Goal: Task Accomplishment & Management: Complete application form

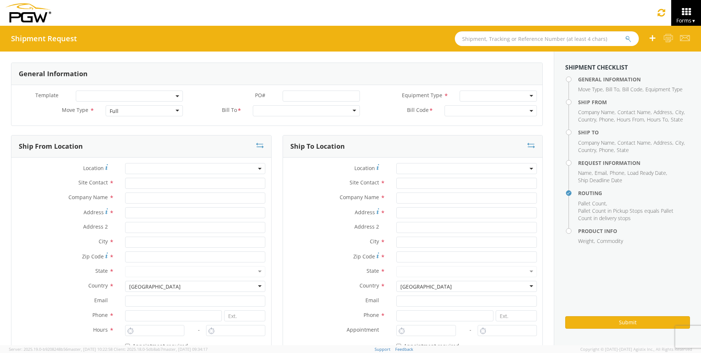
click at [476, 37] on input "text" at bounding box center [547, 38] width 184 height 15
type input "56839570"
click at [631, 35] on button "submit" at bounding box center [634, 39] width 6 height 9
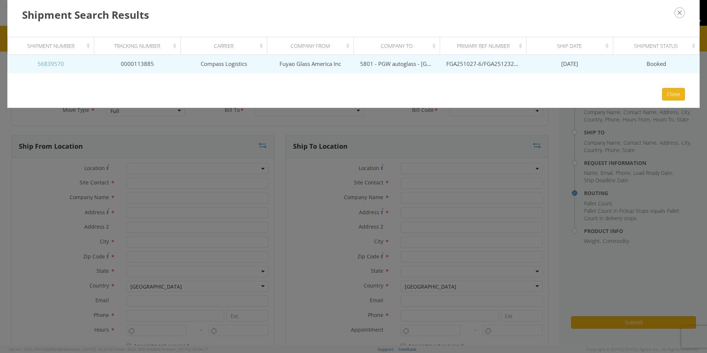
click at [49, 64] on link "56839570" at bounding box center [51, 63] width 27 height 7
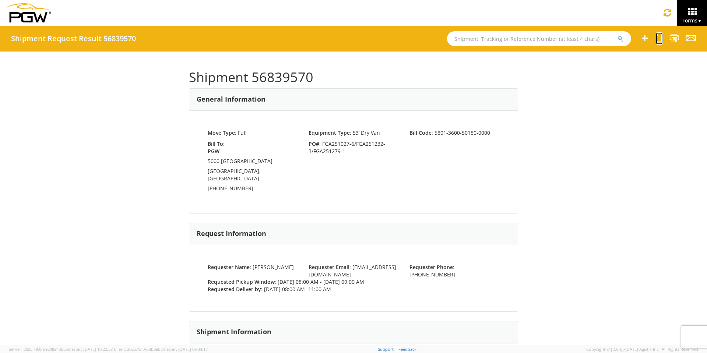
click at [658, 38] on icon at bounding box center [659, 38] width 7 height 9
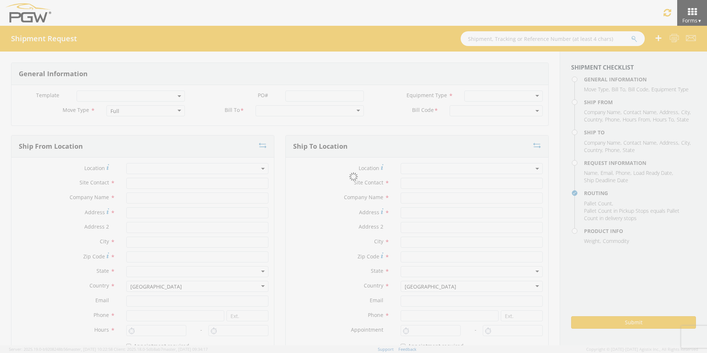
select select
type input "ARG Warehouse"
type input "Fuyao Glass America Inc"
type input "[STREET_ADDRESS][PERSON_NAME]"
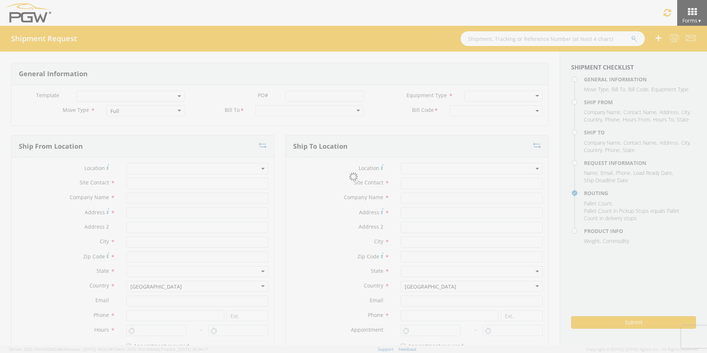
type input "Attn: 2601 ARG Warehouse"
type input "Moraine"
type input "45439"
type input "[EMAIL_ADDRESS][DOMAIN_NAME]"
type input "9374965777"
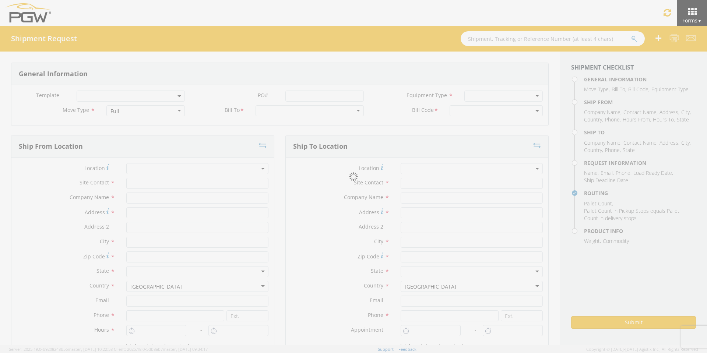
type input "4004"
type input "8:00 AM"
type input "9:00 AM"
type input "5801 Branch Manager"
type input "5801 - PGW autoglass - [GEOGRAPHIC_DATA] Hub"
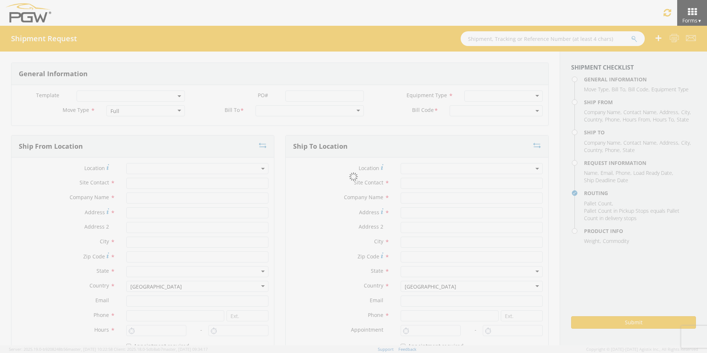
type input "5000 [GEOGRAPHIC_DATA]"
type input "[GEOGRAPHIC_DATA]"
type input "76115"
type input "[EMAIL_ADDRESS][DOMAIN_NAME]"
type input "[PHONE_NUMBER]"
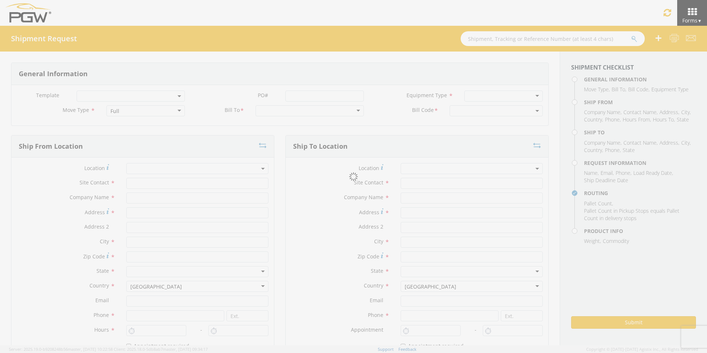
type input "8:00 AM"
type input "11:00 AM"
type input "[PERSON_NAME]"
type input "[EMAIL_ADDRESS][DOMAIN_NAME]"
checkbox input "true"
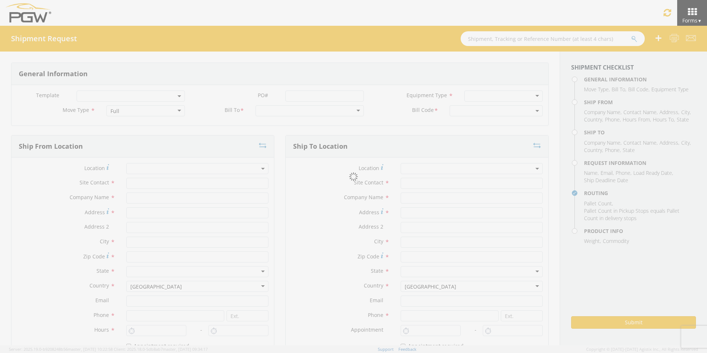
type input "[PHONE_NUMBER]"
type textarea "PGW Branch Direct - [GEOGRAPHIC_DATA] [GEOGRAPHIC_DATA] FGA251027-6/FGA251232-3…"
type textarea "NO LTL Appt unless noted, ALL Truckload APPT Reqd."
type input "39000"
type input "48"
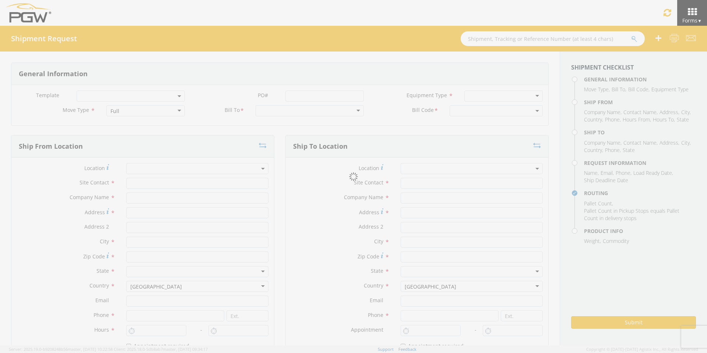
type textarea "PGW Branch Direct - [GEOGRAPHIC_DATA] [GEOGRAPHIC_DATA] FGA251027-6/FGA251232-3…"
checkbox input "true"
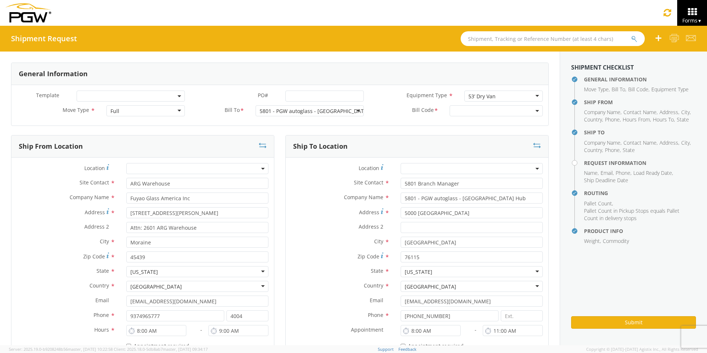
select select "62891"
select select "5801-3600-50180-0000"
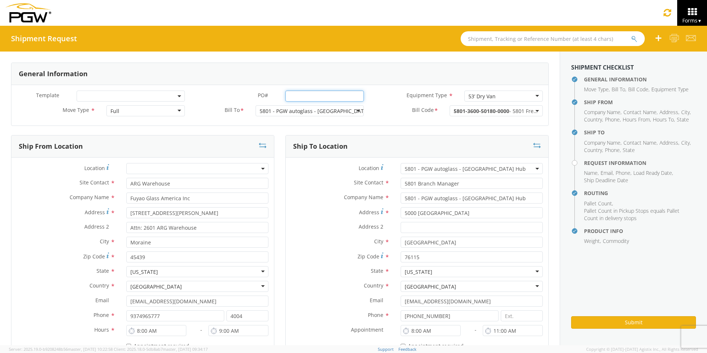
click at [301, 97] on input "PO# *" at bounding box center [324, 96] width 78 height 11
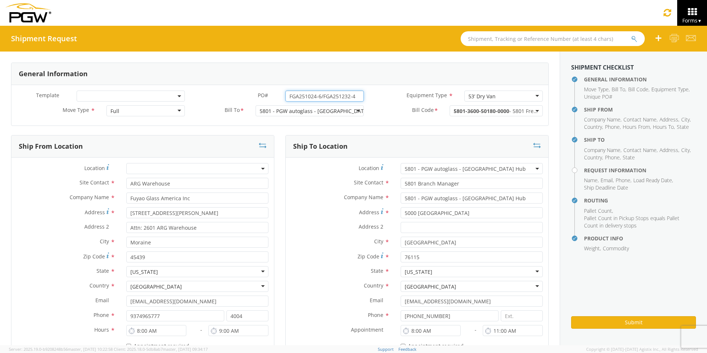
drag, startPoint x: 355, startPoint y: 94, endPoint x: 267, endPoint y: 99, distance: 88.1
click at [270, 97] on div "PO# * FGA251024-6/FGA251232-4" at bounding box center [279, 96] width 179 height 11
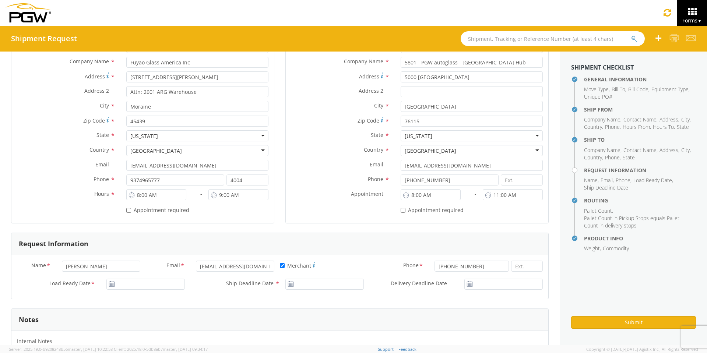
scroll to position [147, 0]
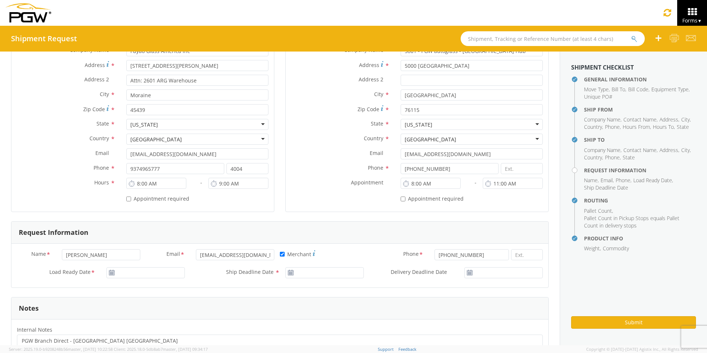
type input "FGA251024-6/FGA251232-4"
click at [119, 273] on input "[DATE]" at bounding box center [145, 272] width 78 height 11
click at [158, 236] on td "24" at bounding box center [156, 237] width 15 height 11
type input "[DATE]"
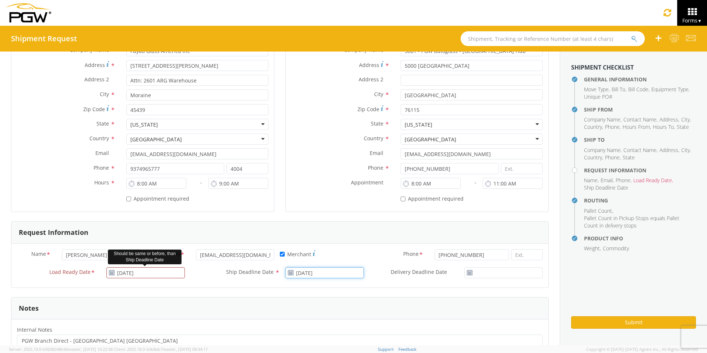
click at [335, 273] on input "[DATE]" at bounding box center [324, 272] width 78 height 11
click at [333, 235] on td "24" at bounding box center [335, 237] width 15 height 11
type input "[DATE]"
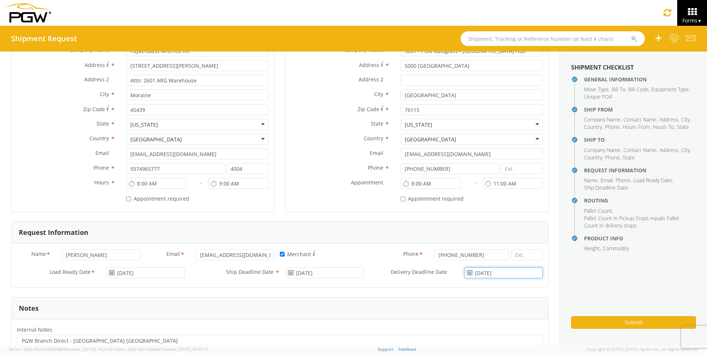
click at [509, 273] on input "[DATE]" at bounding box center [503, 272] width 78 height 11
click at [490, 236] on td "24" at bounding box center [495, 237] width 15 height 11
type input "[DATE]"
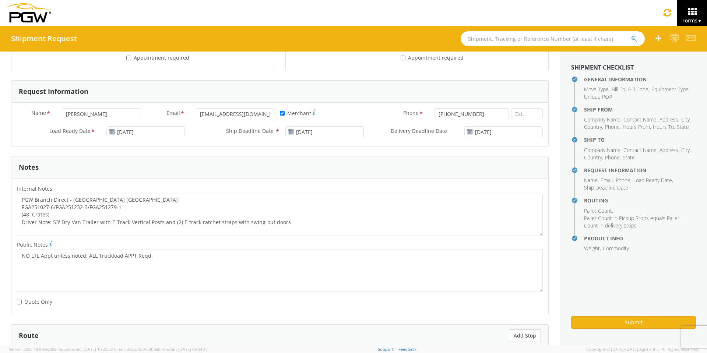
scroll to position [295, 0]
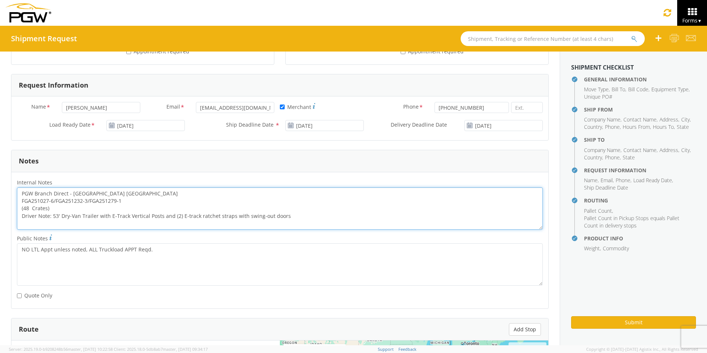
drag, startPoint x: 126, startPoint y: 201, endPoint x: 18, endPoint y: 200, distance: 108.6
click at [18, 200] on textarea "PGW Branch Direct - [GEOGRAPHIC_DATA] [GEOGRAPHIC_DATA] FGA251027-6/FGA251232-3…" at bounding box center [280, 208] width 526 height 42
paste textarea "4-6/FGA251232-4"
drag, startPoint x: 21, startPoint y: 192, endPoint x: 349, endPoint y: 222, distance: 329.7
click at [349, 222] on textarea "PGW Branch Direct - [GEOGRAPHIC_DATA] [GEOGRAPHIC_DATA] FGA251024-6/FGA251232-4…" at bounding box center [280, 208] width 526 height 42
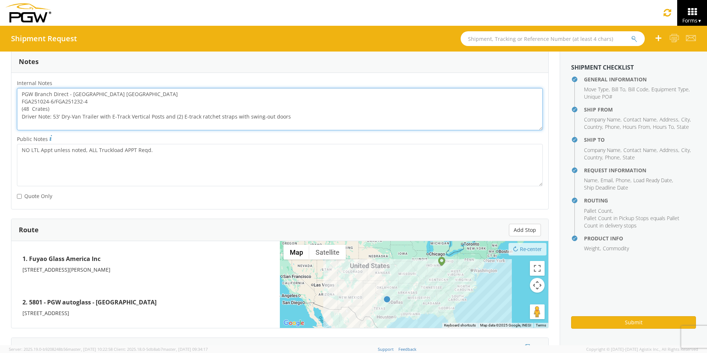
scroll to position [526, 0]
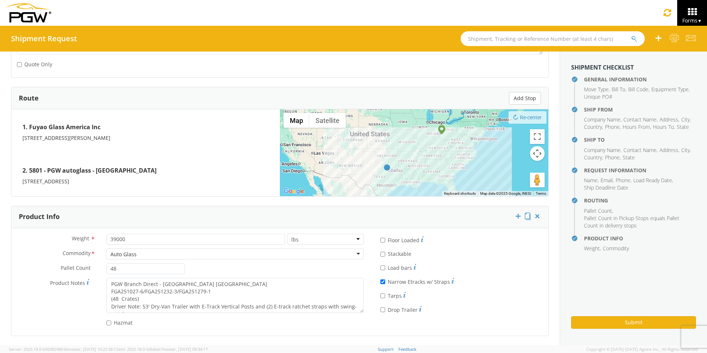
type textarea "PGW Branch Direct - [GEOGRAPHIC_DATA] [GEOGRAPHIC_DATA] FGA251024-6/FGA251232-4…"
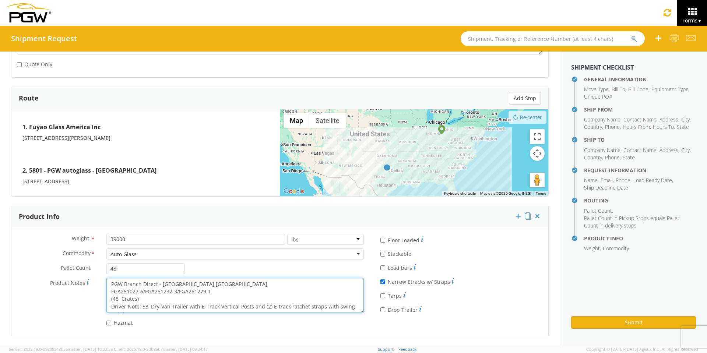
scroll to position [7, 0]
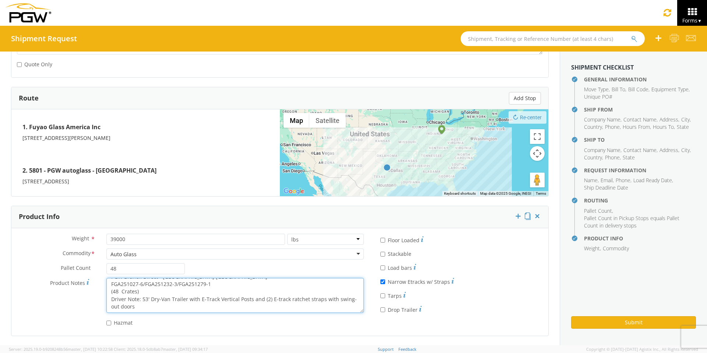
drag, startPoint x: 109, startPoint y: 284, endPoint x: 324, endPoint y: 326, distance: 218.6
click at [324, 326] on div "Weight * 39000 lbs kgs Commodity * Auto Glass Auto Glass Adhesives / Glues Aqua…" at bounding box center [190, 282] width 358 height 96
paste textarea "4-6/FGA251232-4"
type textarea "PGW Branch Direct - [GEOGRAPHIC_DATA] [GEOGRAPHIC_DATA] FGA251024-6/FGA251232-4…"
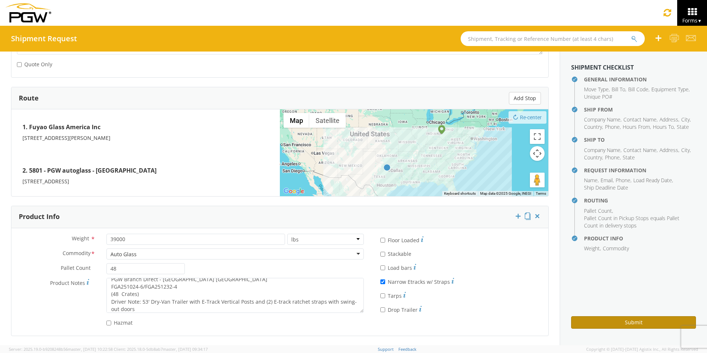
click at [612, 318] on button "Submit" at bounding box center [633, 322] width 125 height 13
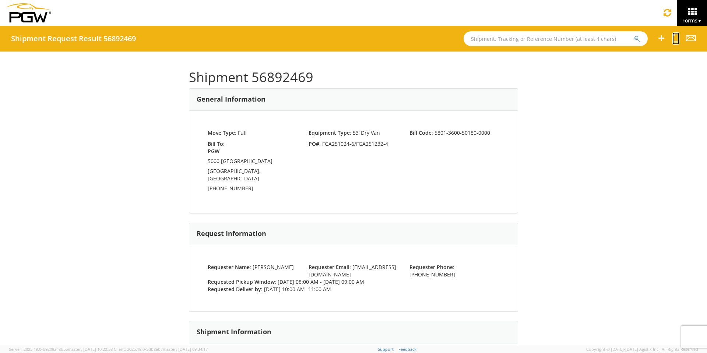
click at [675, 39] on icon at bounding box center [675, 38] width 7 height 9
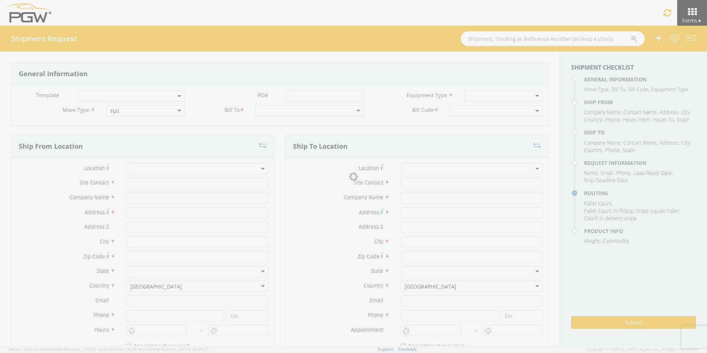
select select
type input "ARG Warehouse"
type input "Fuyao Glass America Inc"
type input "[STREET_ADDRESS][PERSON_NAME]"
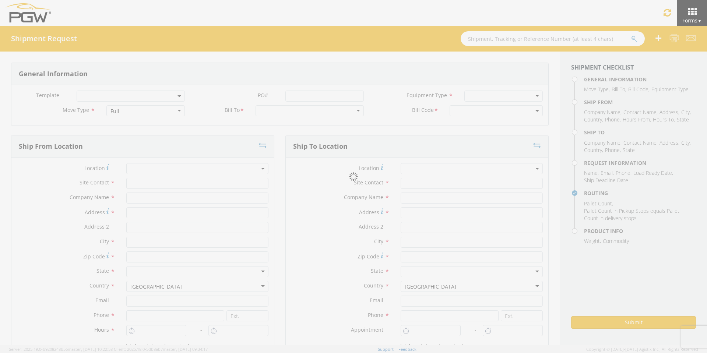
type input "Attn: 2601 ARG Warehouse"
type input "Moraine"
type input "45439"
type input "[EMAIL_ADDRESS][DOMAIN_NAME]"
type input "9374965777"
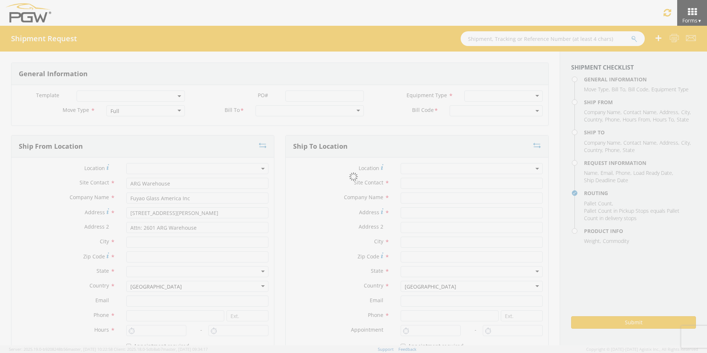
type input "4004"
type input "8:00 AM"
type input "9:00 AM"
type input "5801 Branch Manager"
type input "5801 - PGW autoglass - [GEOGRAPHIC_DATA] Hub"
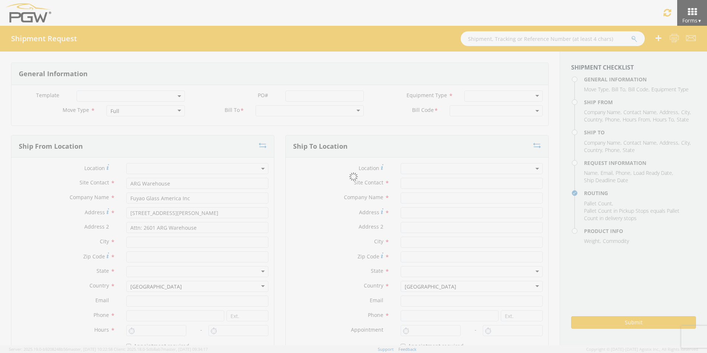
type input "5000 [GEOGRAPHIC_DATA]"
type input "[GEOGRAPHIC_DATA]"
type input "76115"
type input "[EMAIL_ADDRESS][DOMAIN_NAME]"
type input "[PHONE_NUMBER]"
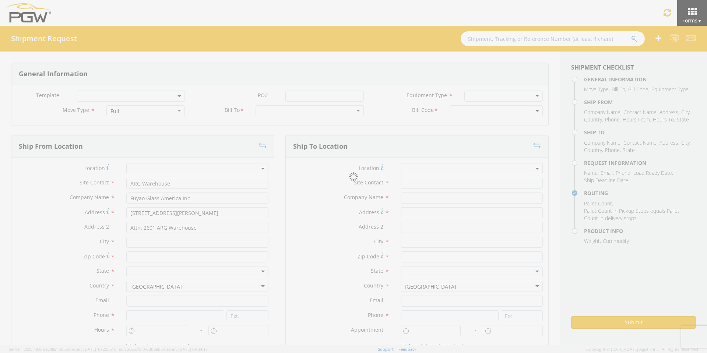
type input "10:00 AM"
type input "11:00 AM"
type input "[PERSON_NAME]"
type input "[EMAIL_ADDRESS][DOMAIN_NAME]"
checkbox input "true"
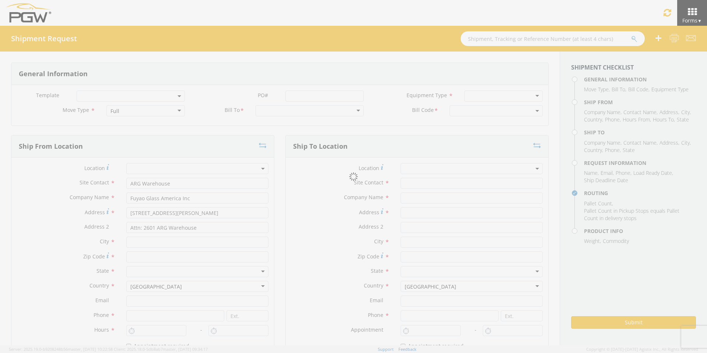
type input "[PHONE_NUMBER]"
type textarea "PGW Branch Direct - [GEOGRAPHIC_DATA] [GEOGRAPHIC_DATA] FGA251024-6/FGA251232-4…"
type textarea "NO LTL Appt unless noted, ALL Truckload APPT Reqd."
type input "39000"
type input "48"
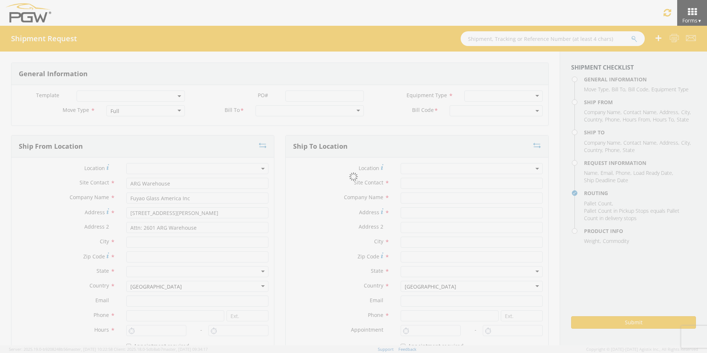
type textarea "PGW Branch Direct - [GEOGRAPHIC_DATA] [GEOGRAPHIC_DATA] FGA251024-6/FGA251232-4…"
checkbox input "true"
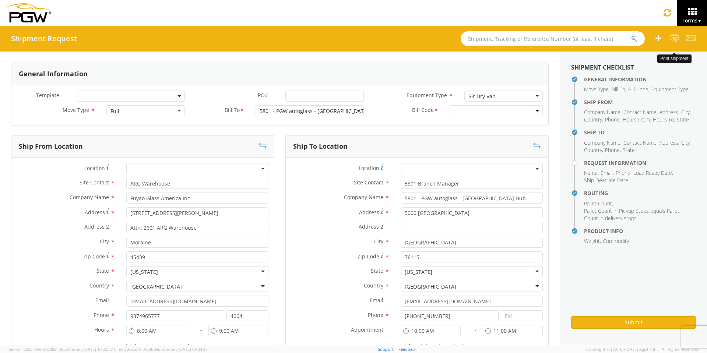
select select "5801-3600-50180-0000"
select select "62891"
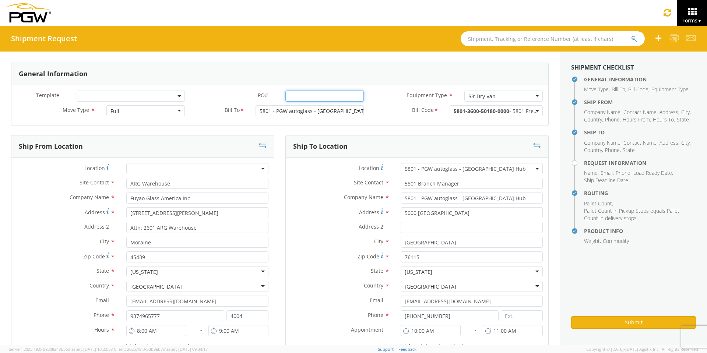
click at [289, 95] on input "PO# *" at bounding box center [324, 96] width 78 height 11
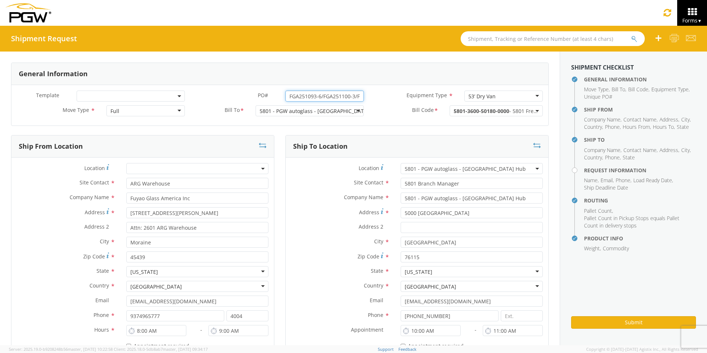
drag, startPoint x: 358, startPoint y: 96, endPoint x: 244, endPoint y: 95, distance: 113.4
click at [244, 95] on div "PO# * FGA251093-6/FGA251100-3/FGA251148-5/FGA251233-3" at bounding box center [279, 96] width 179 height 11
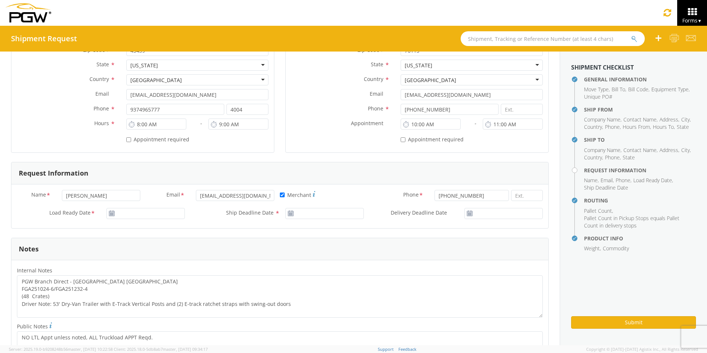
scroll to position [221, 0]
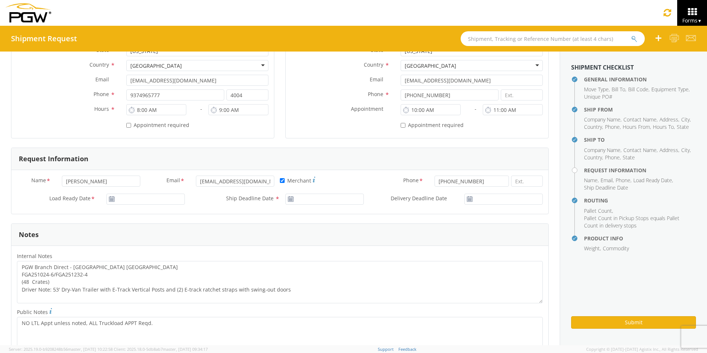
type input "FGA251093-6/FGA251100-3/FGA251148-5/FGA251233-3"
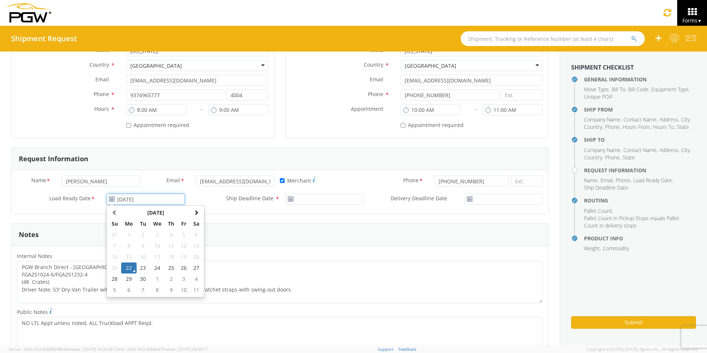
click at [134, 198] on input "[DATE]" at bounding box center [145, 199] width 78 height 11
click at [158, 270] on td "24" at bounding box center [156, 268] width 15 height 11
type input "[DATE]"
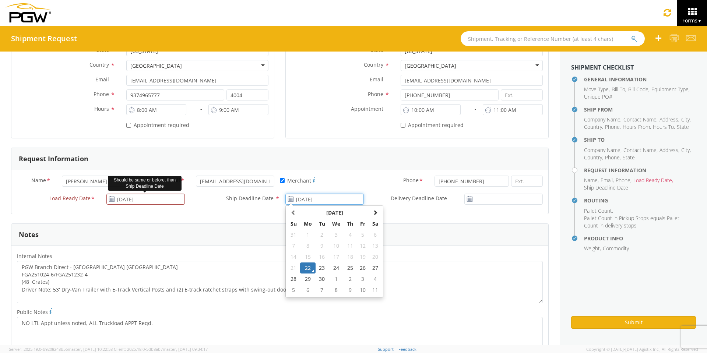
click at [313, 200] on input "[DATE]" at bounding box center [324, 199] width 78 height 11
click at [331, 271] on td "24" at bounding box center [335, 268] width 15 height 11
type input "[DATE]"
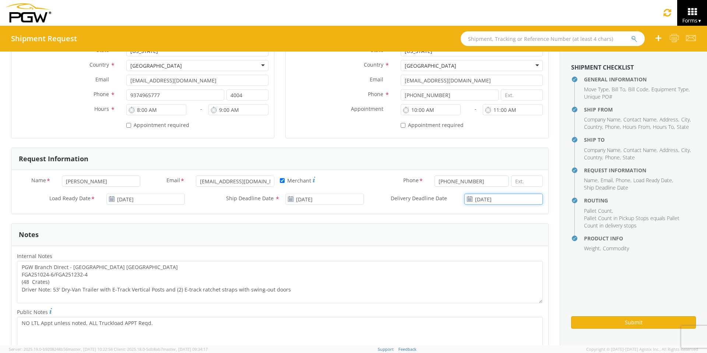
click at [495, 198] on input "[DATE]" at bounding box center [503, 199] width 78 height 11
click at [492, 269] on td "24" at bounding box center [495, 268] width 15 height 11
type input "[DATE]"
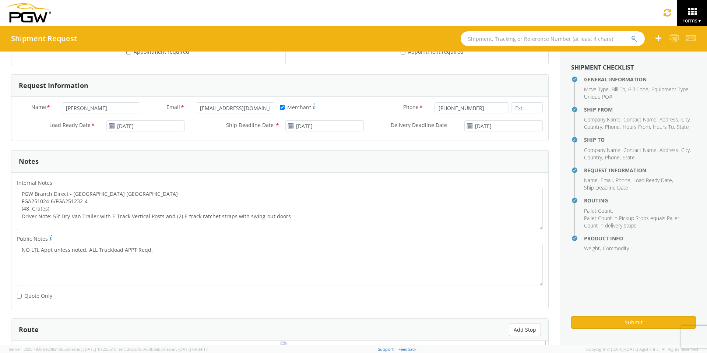
scroll to position [295, 0]
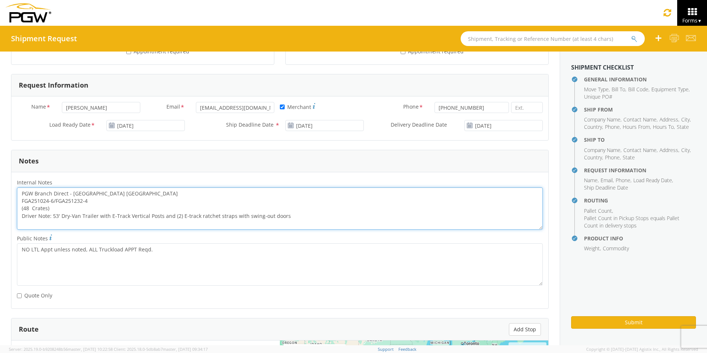
drag, startPoint x: 96, startPoint y: 203, endPoint x: 6, endPoint y: 198, distance: 90.0
click at [7, 198] on div "General Information Template * PO# * FGA251093-6/FGA251100-3/FGA251148-5/FGA251…" at bounding box center [280, 162] width 560 height 810
paste textarea "93-6/FGA251100-3/FGA251148-5/FGA251233-3"
drag, startPoint x: 19, startPoint y: 192, endPoint x: 351, endPoint y: 225, distance: 333.3
click at [351, 225] on textarea "PGW Branch Direct - [GEOGRAPHIC_DATA] [GEOGRAPHIC_DATA] FGA251093-6/FGA251100-3…" at bounding box center [280, 208] width 526 height 42
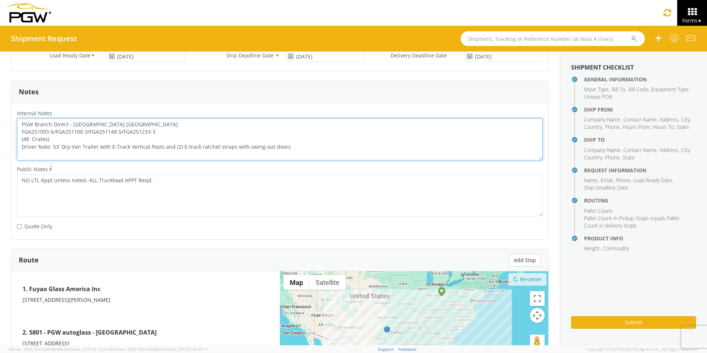
scroll to position [526, 0]
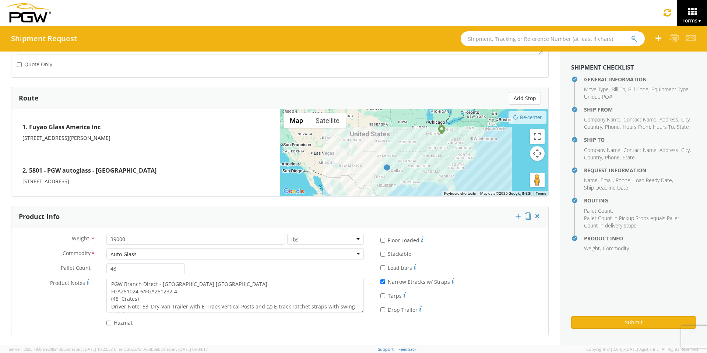
type textarea "PGW Branch Direct - [GEOGRAPHIC_DATA] [GEOGRAPHIC_DATA] FGA251093-6/FGA251100-3…"
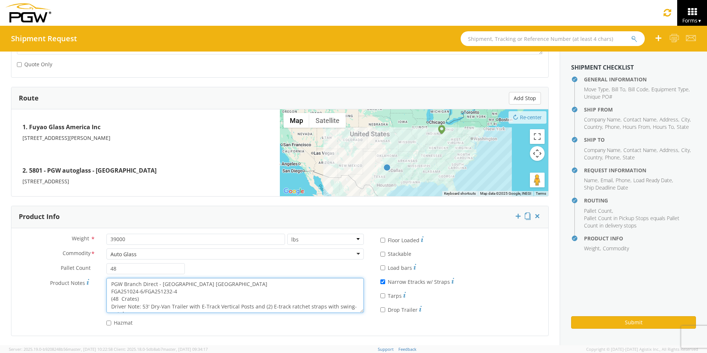
scroll to position [7, 0]
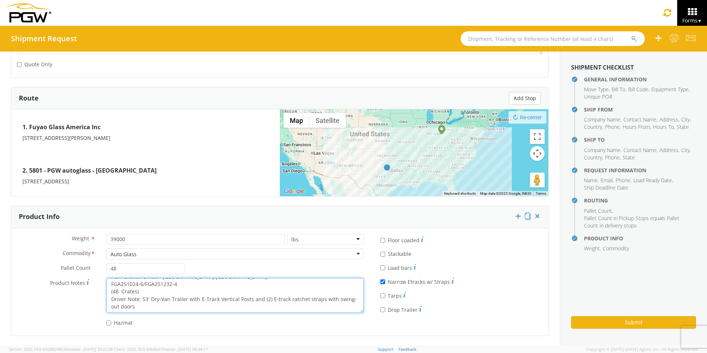
drag, startPoint x: 109, startPoint y: 283, endPoint x: 336, endPoint y: 322, distance: 230.4
click at [336, 322] on div "Weight * 39000 lbs kgs Commodity * Auto Glass Auto Glass Adhesives / Glues Aqua…" at bounding box center [190, 282] width 358 height 96
paste textarea "93-6/FGA251100-3/FGA251148-5/FGA251233-3"
type textarea "PGW Branch Direct - [GEOGRAPHIC_DATA] [GEOGRAPHIC_DATA] FGA251093-6/FGA251100-3…"
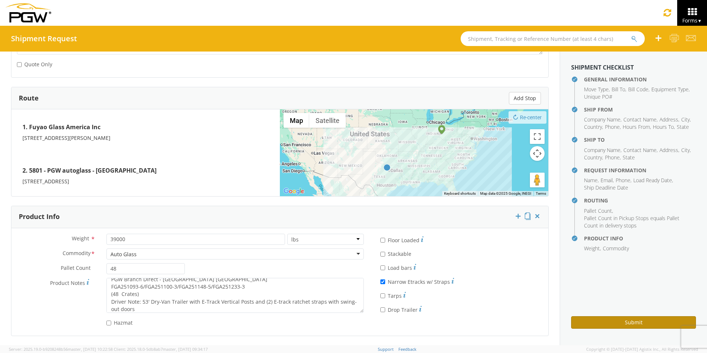
click at [589, 324] on button "Submit" at bounding box center [633, 322] width 125 height 13
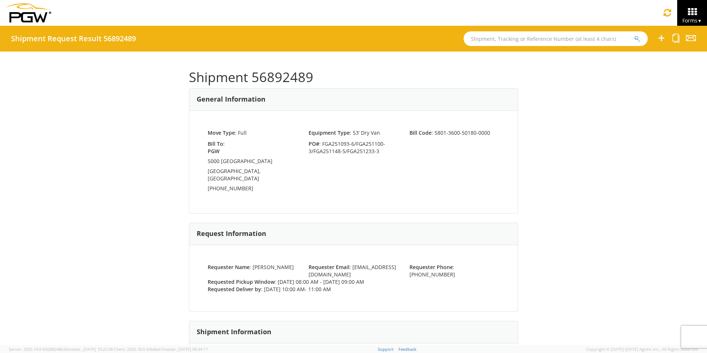
click at [492, 39] on input "text" at bounding box center [556, 38] width 184 height 15
click at [499, 39] on input "text" at bounding box center [556, 38] width 184 height 15
type input "56839681"
click at [634, 35] on button "submit" at bounding box center [637, 39] width 6 height 9
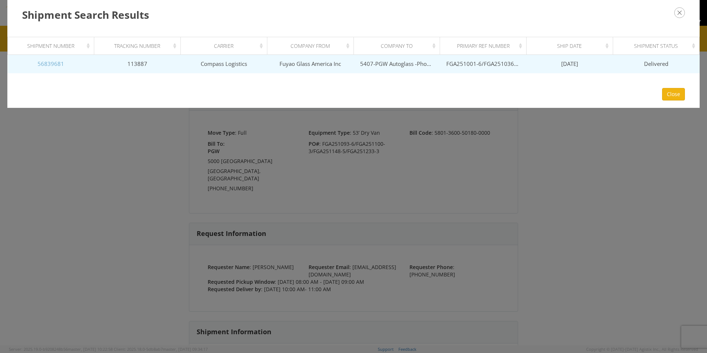
click at [47, 63] on link "56839681" at bounding box center [51, 63] width 27 height 7
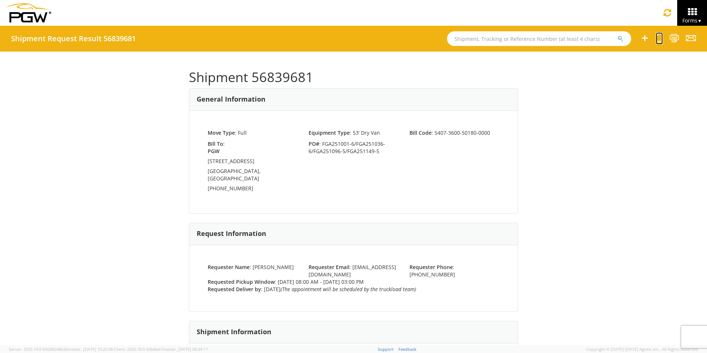
click at [660, 38] on icon at bounding box center [659, 38] width 7 height 9
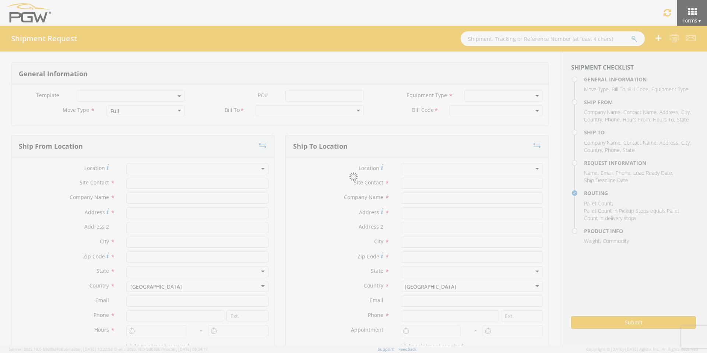
select select
type input "ARG Warehouse"
type input "Fuyao Glass America Inc"
type input "[STREET_ADDRESS][PERSON_NAME]"
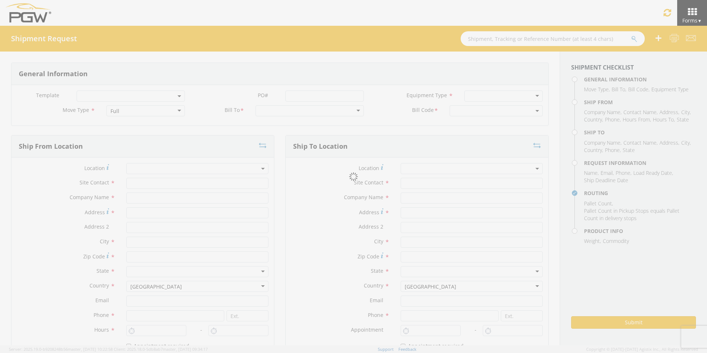
type input "Attn: 2601 ARG Warehouse"
type input "Moraine"
type input "45439"
type input "[EMAIL_ADDRESS][DOMAIN_NAME]"
type input "9374965777"
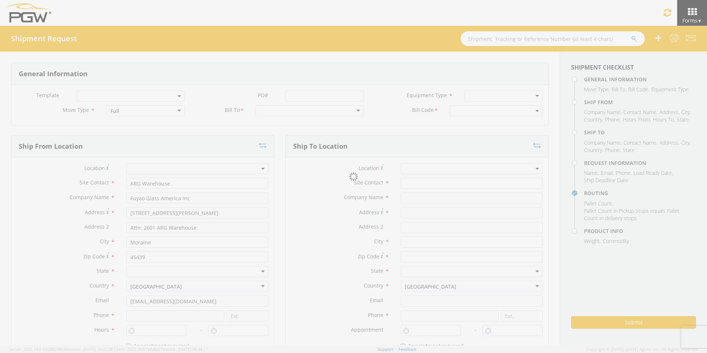
type input "4004"
type input "8:00 AM"
type input "3:00 PM"
type input "5407 Branch Manager"
type input "5407-PGW Autoglass -Phoenix Hub"
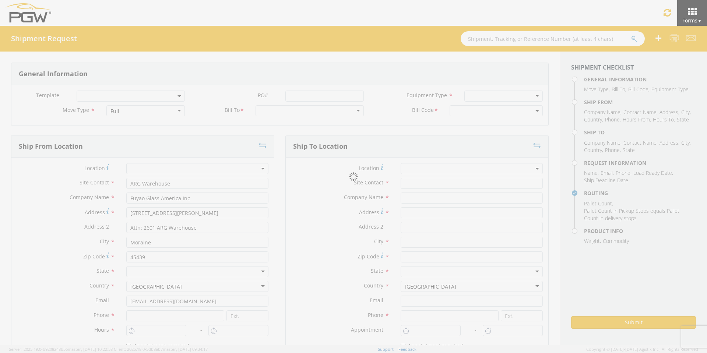
type input "[STREET_ADDRESS]"
type input "[GEOGRAPHIC_DATA]"
type input "85307"
type input "[EMAIL_ADDRESS][DOMAIN_NAME]"
type input "[PHONE_NUMBER]"
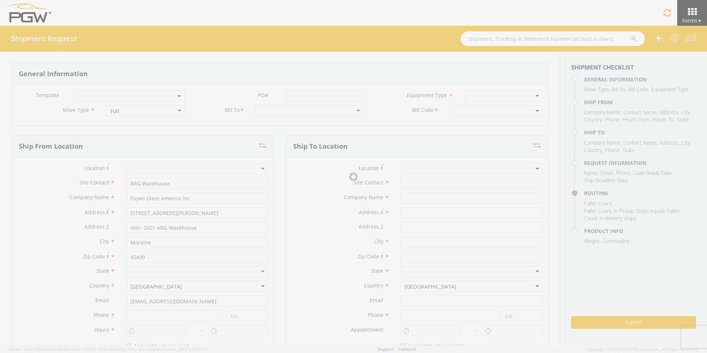
type input "[PERSON_NAME]"
type input "[EMAIL_ADDRESS][DOMAIN_NAME]"
checkbox input "true"
type input "[PHONE_NUMBER]"
type textarea "PGW Branch Direct - Glendale AZ FGA251001-6/FGA251036-6/FGA251096-5/FGA251149-5…"
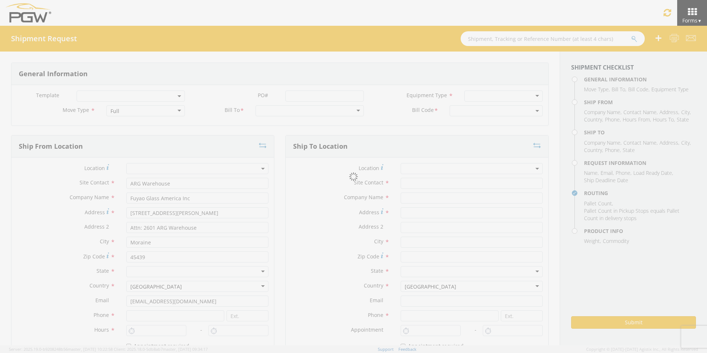
type textarea "NO LTL Appt unless noted, ALL Truckload APPT Reqd."
type input "39000"
type input "48"
type textarea "PGW Branch Direct - Glendale AZ FGA251001-6/FGA251036-6/FGA251096-5/FGA251149-5…"
checkbox input "true"
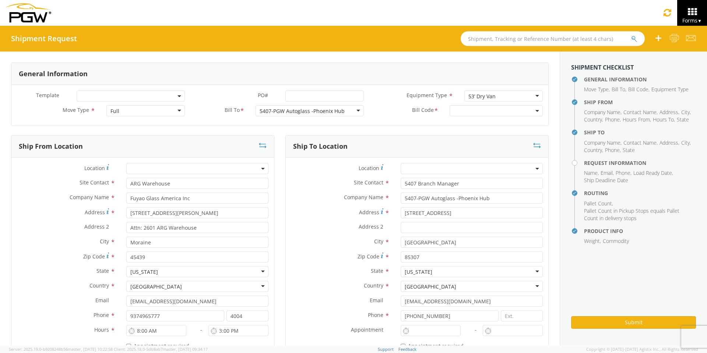
type input "7:00 AM"
type input "5:00 PM"
select select "5407-3600-50180-0000"
select select "62351"
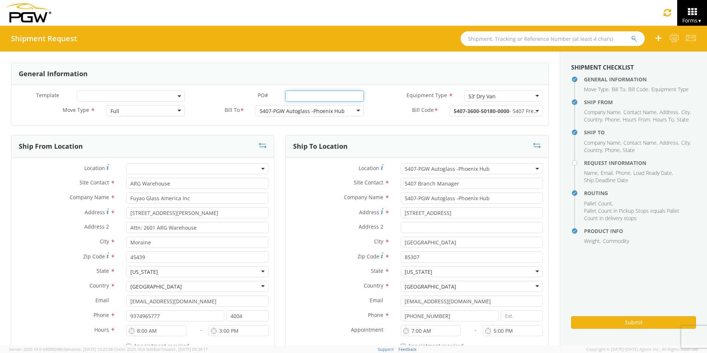
click at [306, 95] on input "PO# *" at bounding box center [324, 96] width 78 height 11
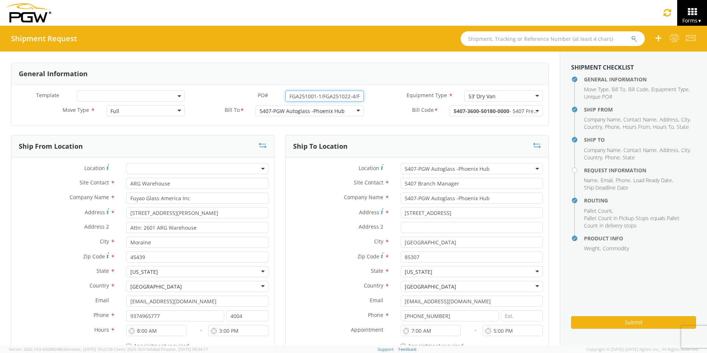
drag, startPoint x: 357, startPoint y: 96, endPoint x: 228, endPoint y: 94, distance: 129.2
click at [228, 94] on div "PO# * FGA251001-1/FGA251022-4/FGA251209-1/FGA251237-1/FGA251277-1" at bounding box center [279, 96] width 179 height 11
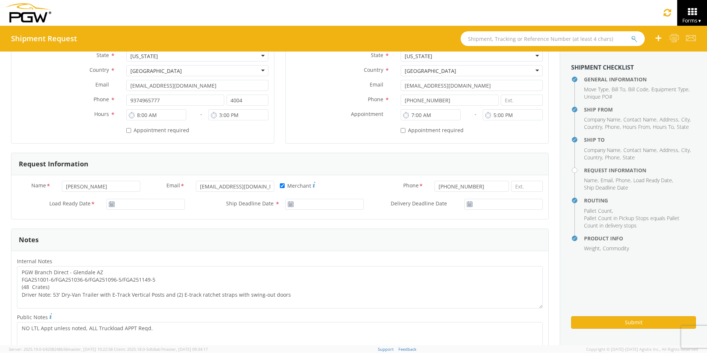
scroll to position [221, 0]
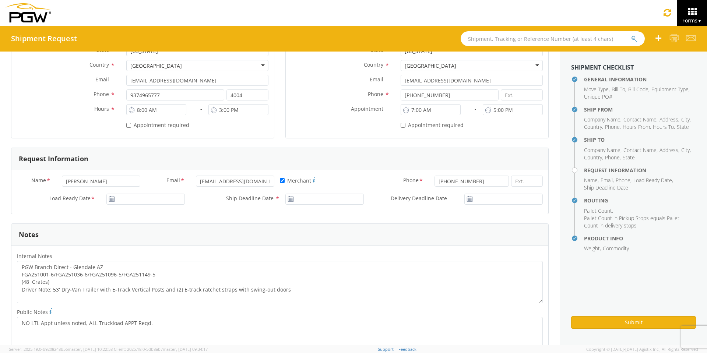
type input "FGA251001-1/FGA251022-4/FGA251209-1/FGA251237-1/FGA251277-1"
click at [130, 197] on input "[DATE]" at bounding box center [145, 199] width 78 height 11
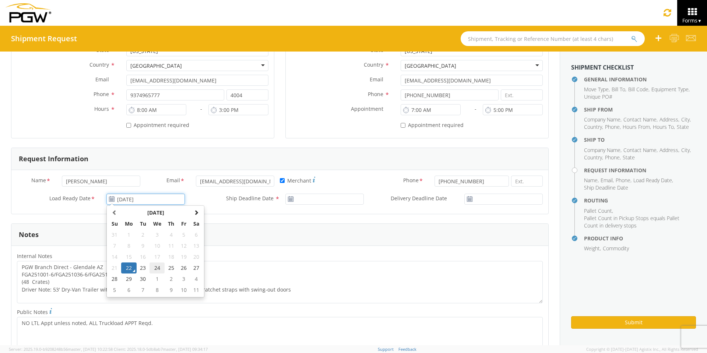
click at [158, 268] on td "24" at bounding box center [156, 268] width 15 height 11
type input "[DATE]"
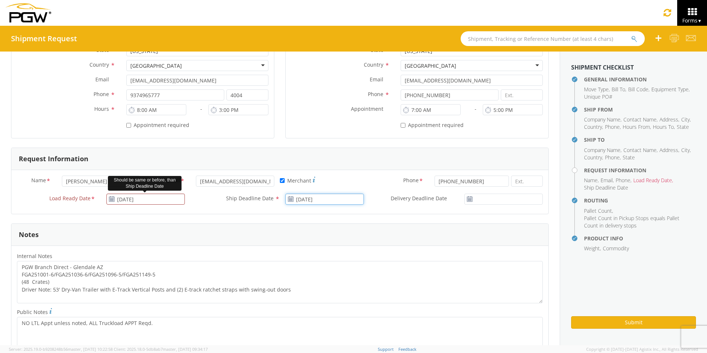
click at [322, 197] on input "[DATE]" at bounding box center [324, 199] width 78 height 11
click at [334, 268] on td "24" at bounding box center [335, 268] width 15 height 11
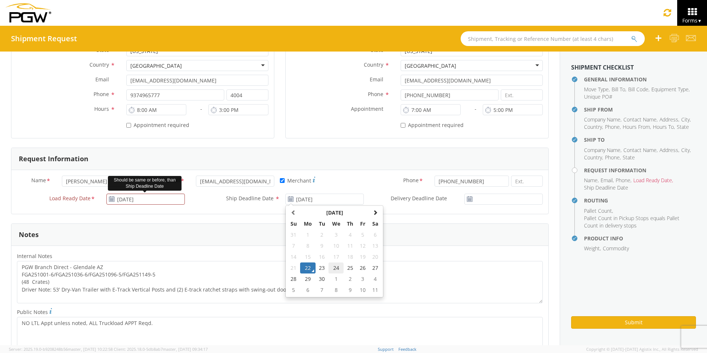
type input "[DATE]"
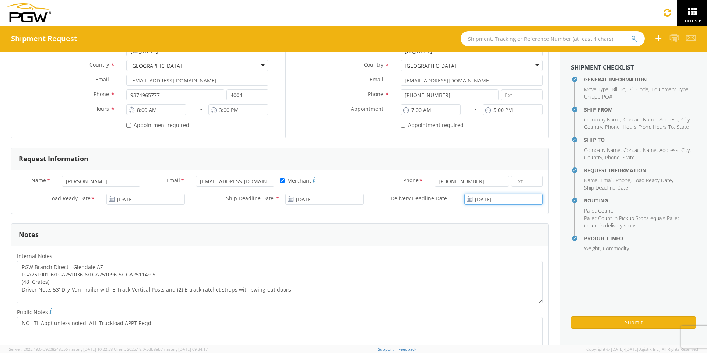
click at [491, 200] on input "[DATE]" at bounding box center [503, 199] width 78 height 11
click at [491, 268] on td "24" at bounding box center [495, 268] width 15 height 11
type input "[DATE]"
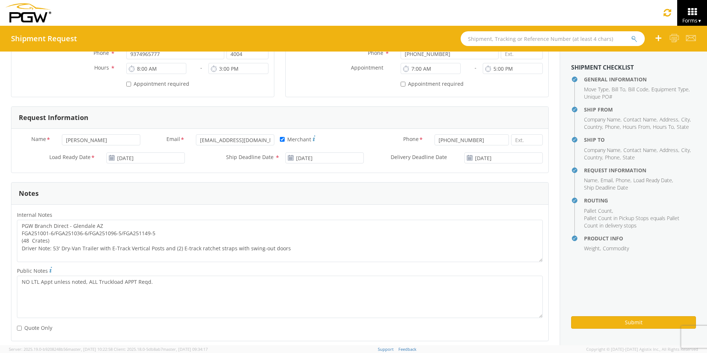
scroll to position [331, 0]
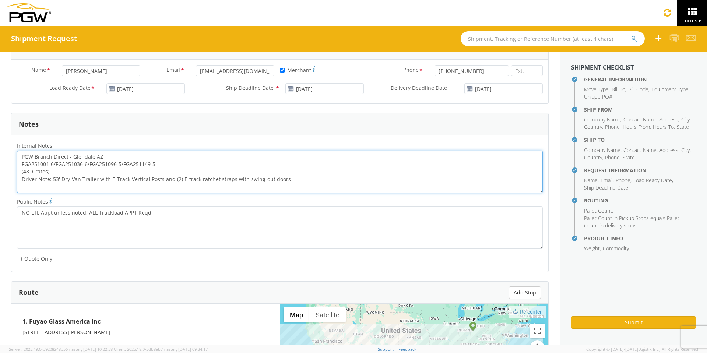
drag, startPoint x: 156, startPoint y: 163, endPoint x: 15, endPoint y: 162, distance: 140.3
click at [15, 162] on div "PGW Branch Direct - Glendale AZ FGA251001-6/FGA251036-6/FGA251096-5/FGA251149-5…" at bounding box center [279, 172] width 537 height 42
paste textarea "1/FGA251022-4/FGA251209-1/FGA251237-1/FGA251277-1"
drag, startPoint x: 21, startPoint y: 156, endPoint x: 351, endPoint y: 191, distance: 331.3
click at [351, 191] on textarea "PGW Branch Direct - Glendale AZ FGA251001-1/FGA251022-4/FGA251209-1/FGA251237-1…" at bounding box center [280, 172] width 526 height 42
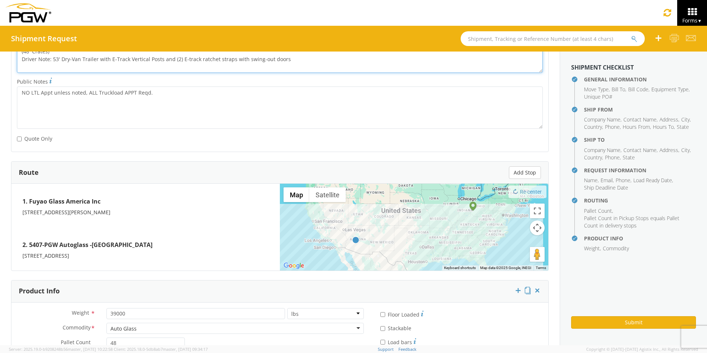
scroll to position [526, 0]
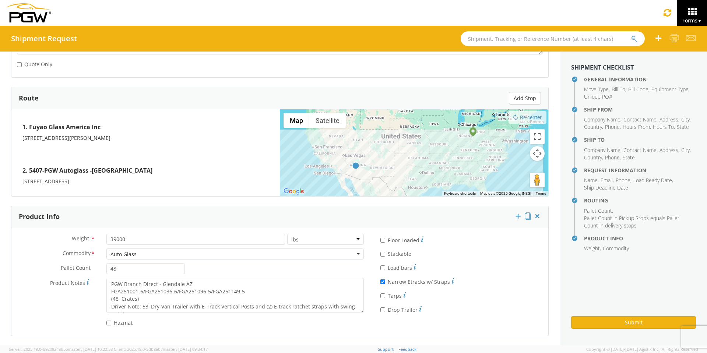
type textarea "PGW Branch Direct - Glendale AZ FGA251001-1/FGA251022-4/FGA251209-1/FGA251237-1…"
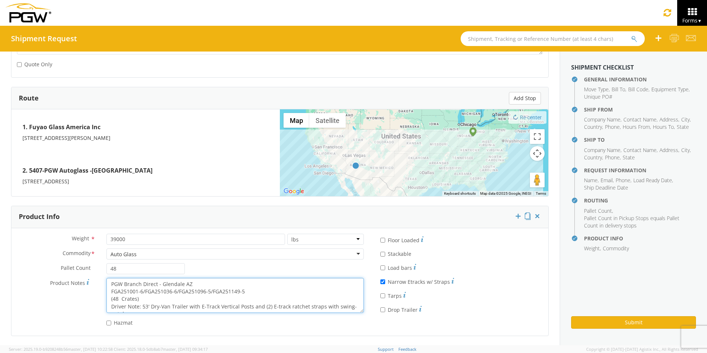
scroll to position [7, 0]
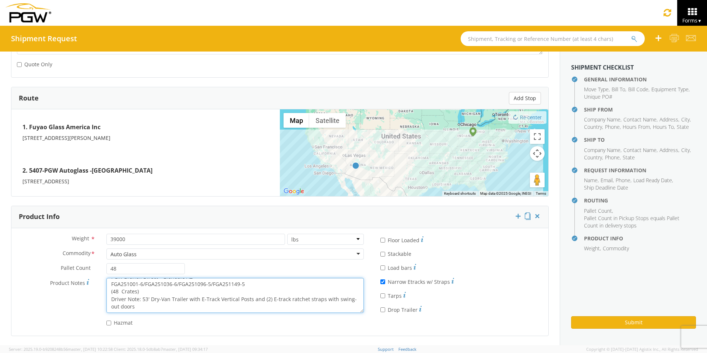
drag, startPoint x: 109, startPoint y: 283, endPoint x: 303, endPoint y: 319, distance: 197.3
click at [303, 319] on div "Weight * 39000 lbs kgs Commodity * Auto Glass Auto Glass Adhesives / Glues Aqua…" at bounding box center [190, 282] width 358 height 96
paste textarea "1/FGA251022-4/FGA251209-1/FGA251237-1/FGA251277-1"
type textarea "PGW Branch Direct - Glendale AZ FGA251001-1/FGA251022-4/FGA251209-1/FGA251237-1…"
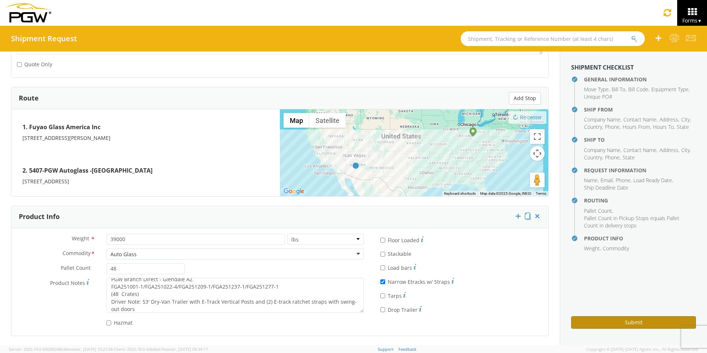
click at [606, 320] on button "Submit" at bounding box center [633, 322] width 125 height 13
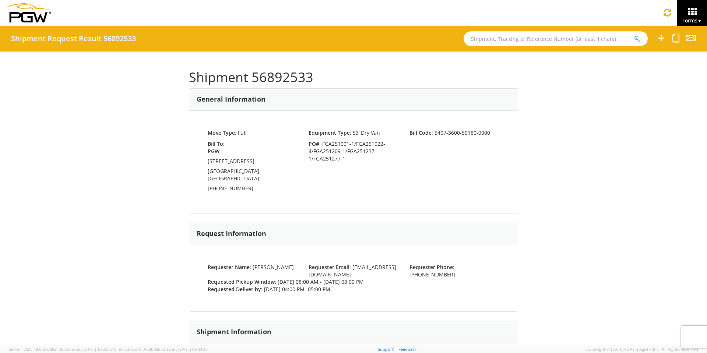
click at [526, 39] on input "text" at bounding box center [556, 38] width 184 height 15
click at [476, 39] on input "text" at bounding box center [556, 38] width 184 height 15
type input "56839743"
click at [634, 35] on button "submit" at bounding box center [637, 39] width 6 height 9
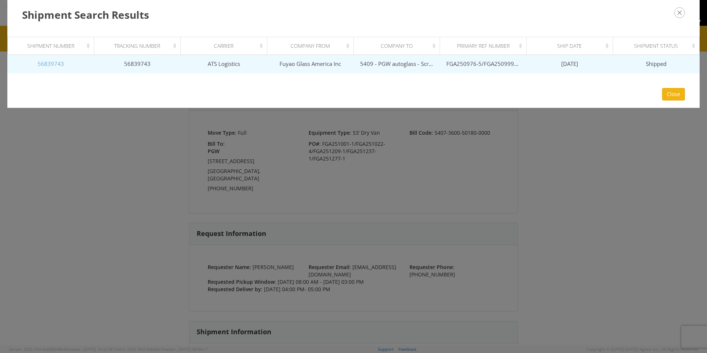
click at [54, 65] on link "56839743" at bounding box center [51, 63] width 27 height 7
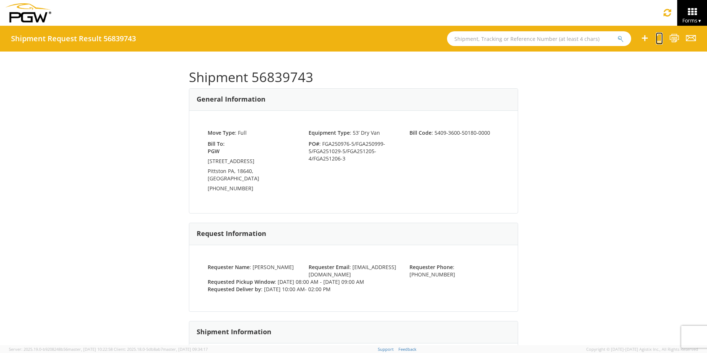
click at [659, 40] on icon at bounding box center [659, 38] width 7 height 9
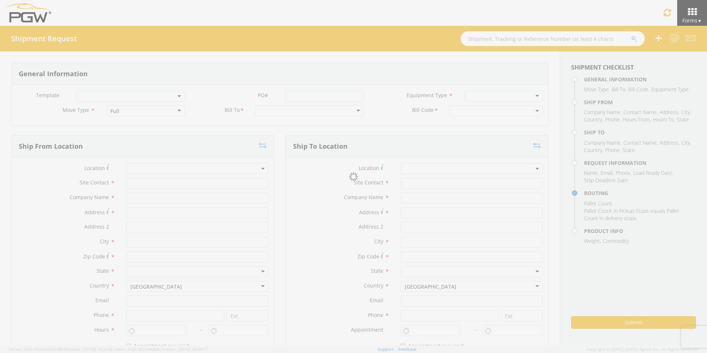
select select
type input "ARG Warehouse"
type input "Fuyao Glass America Inc"
type input "[STREET_ADDRESS][PERSON_NAME]"
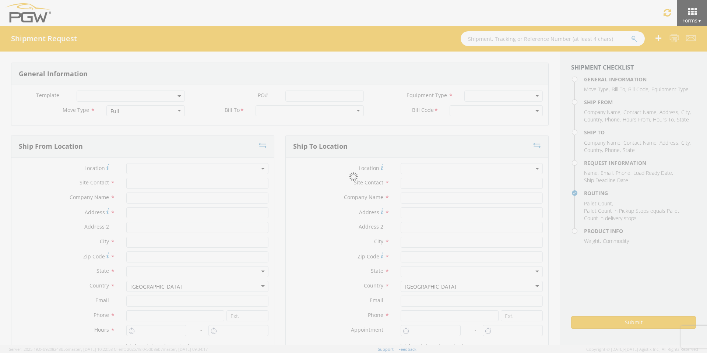
type input "Attn: 2601 ARG Warehouse"
type input "Moraine"
type input "45439"
type input "[EMAIL_ADDRESS][DOMAIN_NAME]"
type input "9374965777"
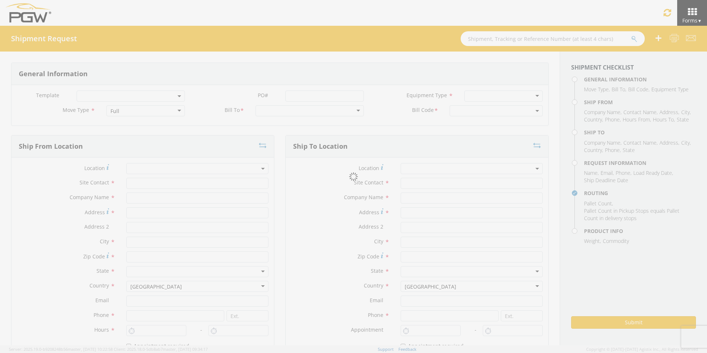
type input "4004"
type input "8:00 AM"
type input "9:00 AM"
type input "5409 Branch Manager"
type input "5409 - PGW autoglass - Scranton"
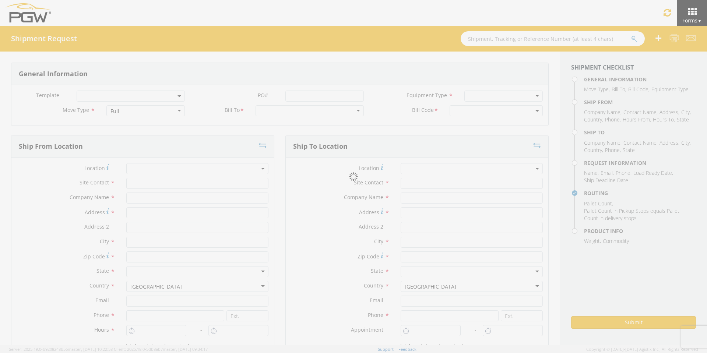
type input "[STREET_ADDRESS]"
type input "Pittston"
type input "18640"
type input "[EMAIL_ADDRESS][DOMAIN_NAME]"
type input "[PHONE_NUMBER]"
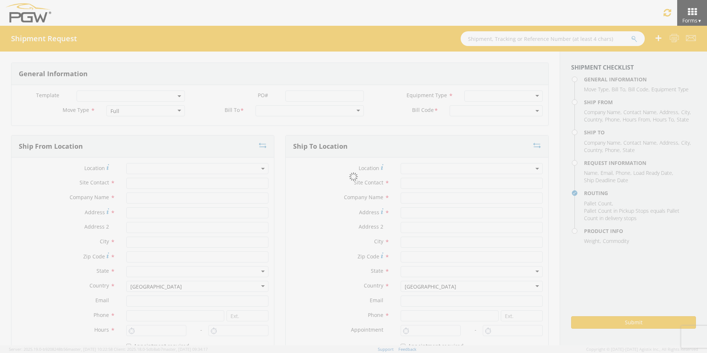
type input "10:00 AM"
type input "2:00 PM"
type input "[PERSON_NAME]"
type input "[EMAIL_ADDRESS][DOMAIN_NAME]"
checkbox input "true"
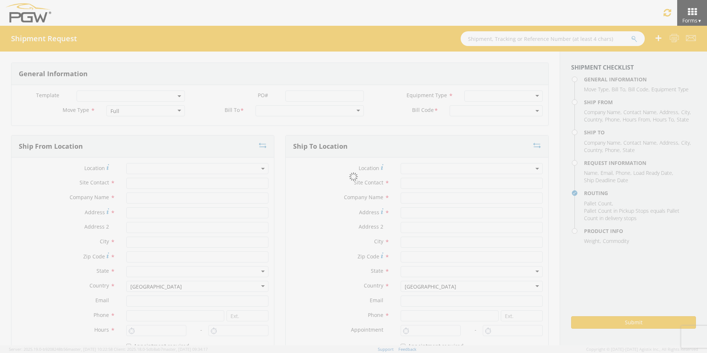
type input "[PHONE_NUMBER]"
type textarea "PGW Branch Direct - Pittston PA FGA250976-5/FGA250999-5/FGA251029-5/FGA251205-4…"
type textarea "NO LTL Appt unless noted, ALL Truckload APPT Reqd."
type input "39000"
type input "48"
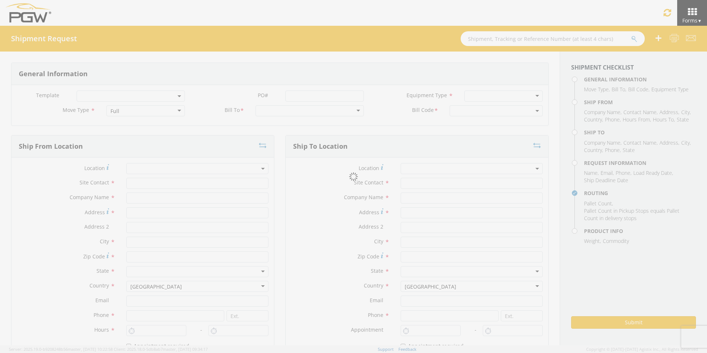
type textarea "PGW Branch Direct - Pittston PA FGA250976-5/FGA250999-5/FGA251029-5/FGA251205-4…"
checkbox input "true"
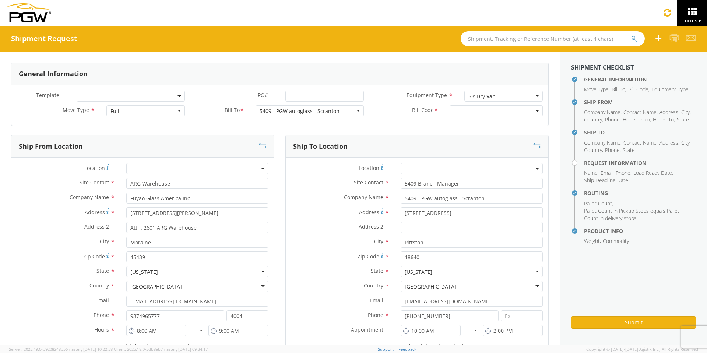
select select "5409-3600-50180-0000"
select select "61931"
click at [314, 96] on input "PO# *" at bounding box center [324, 96] width 78 height 11
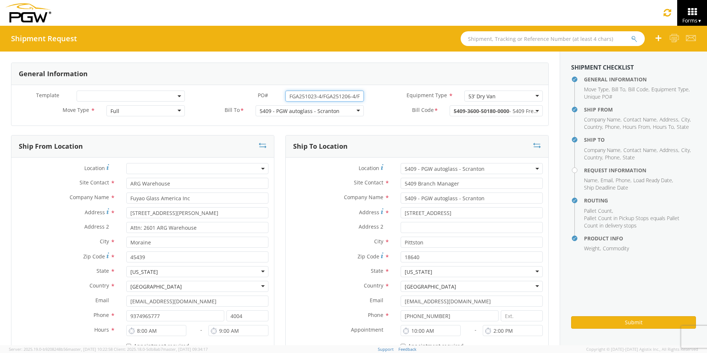
drag, startPoint x: 357, startPoint y: 95, endPoint x: 207, endPoint y: 96, distance: 150.6
click at [207, 96] on div "PO# * FGA251023-4/FGA251206-4/FGA251236-2" at bounding box center [279, 96] width 179 height 11
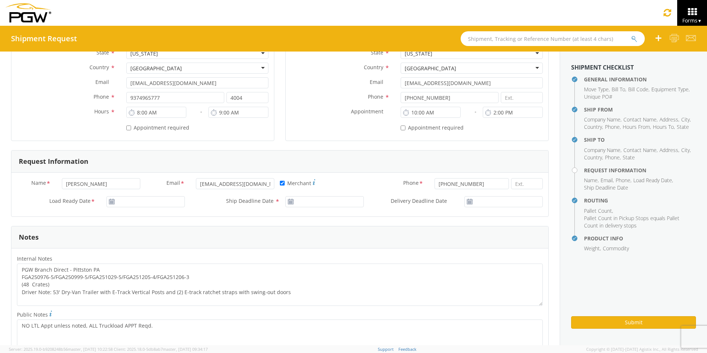
scroll to position [221, 0]
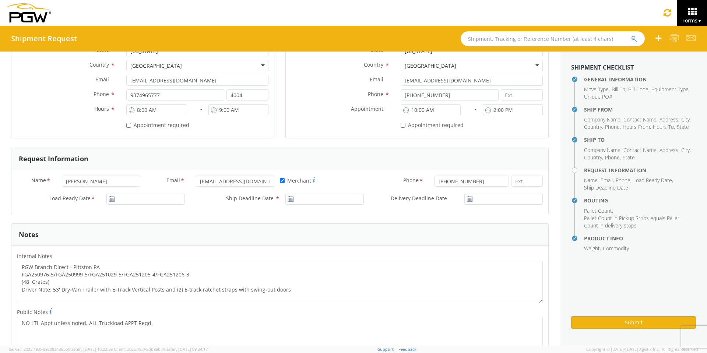
type input "FGA251023-4/FGA251206-4/FGA251236-2"
click at [138, 199] on input "[DATE]" at bounding box center [145, 199] width 78 height 11
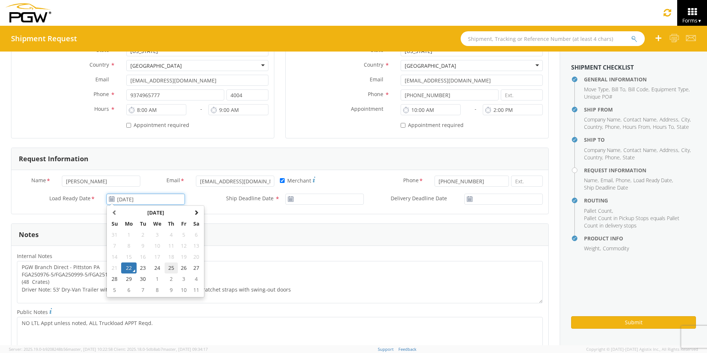
click at [170, 269] on td "25" at bounding box center [171, 268] width 13 height 11
type input "[DATE]"
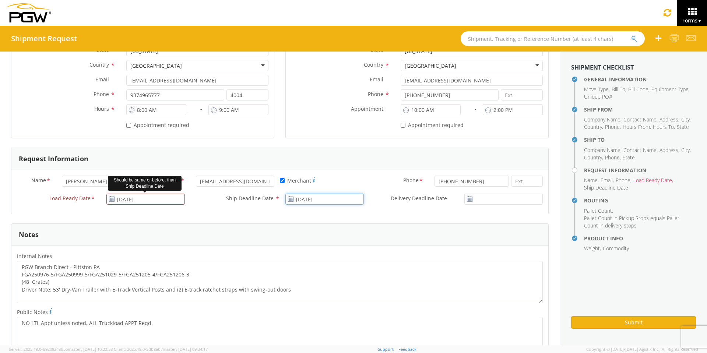
click at [333, 200] on input "[DATE]" at bounding box center [324, 199] width 78 height 11
click at [344, 269] on td "25" at bounding box center [350, 268] width 13 height 11
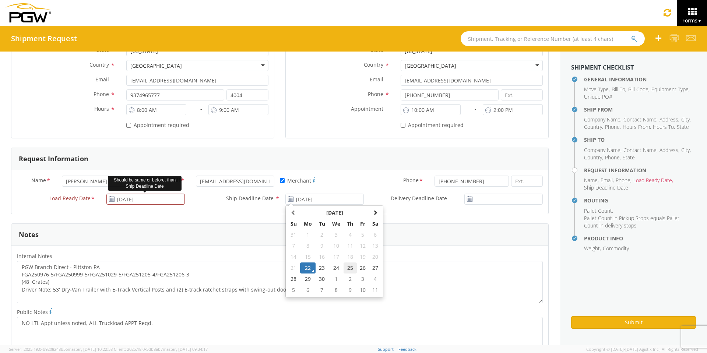
type input "[DATE]"
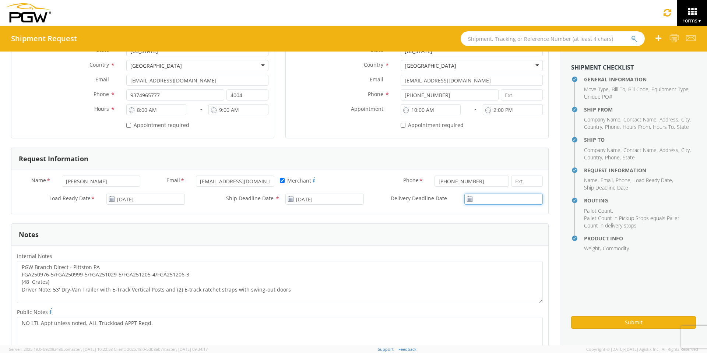
click at [495, 200] on input "Delivery Deadline Date *" at bounding box center [503, 199] width 78 height 11
click at [503, 269] on td "25" at bounding box center [509, 268] width 13 height 11
type input "[DATE]"
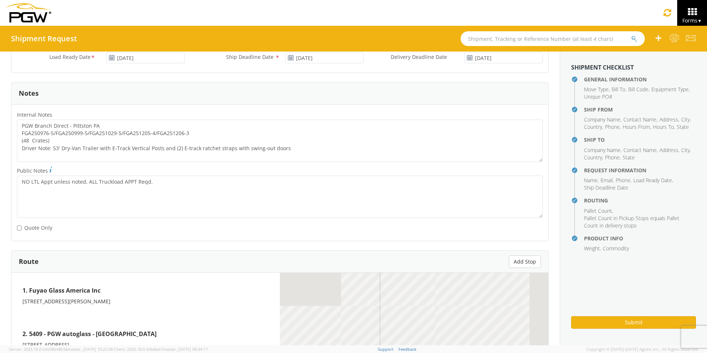
scroll to position [368, 0]
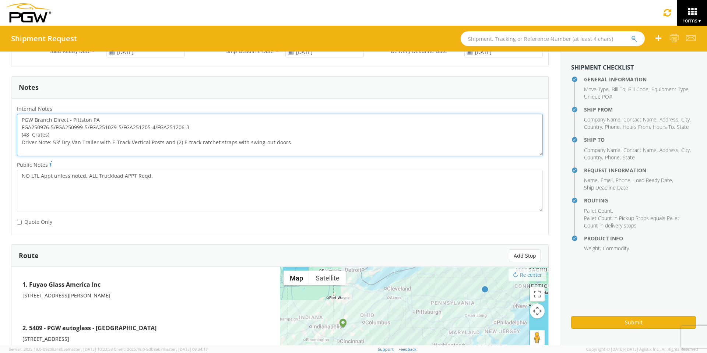
drag, startPoint x: 195, startPoint y: 127, endPoint x: 3, endPoint y: 124, distance: 192.6
click at [10, 124] on div "General Information Template * PO# * FGA251023-4/FGA251206-4/FGA251236-2 Equipm…" at bounding box center [280, 88] width 560 height 810
paste textarea "1023-4/FGA251206-4/FGA251236-2"
drag, startPoint x: 21, startPoint y: 117, endPoint x: 386, endPoint y: 169, distance: 368.4
click at [386, 169] on div "Internal Notes * PGW Branch Direct - Pittston PA FGA251023-4/FGA251206-4/FGA251…" at bounding box center [279, 166] width 537 height 125
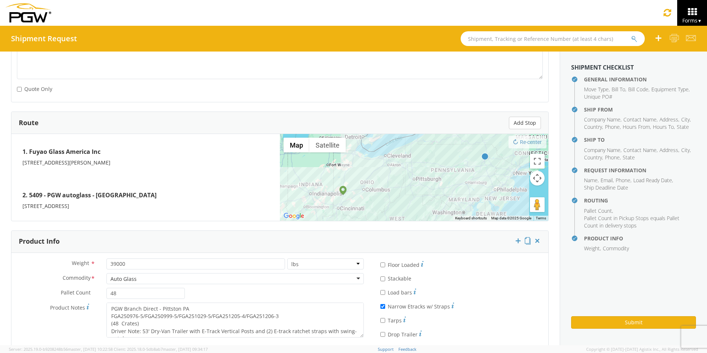
scroll to position [526, 0]
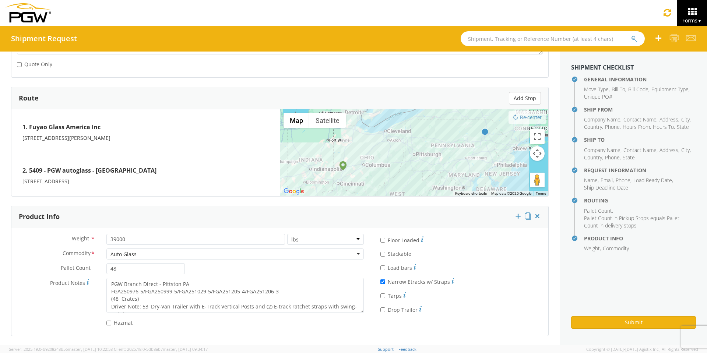
type textarea "PGW Branch Direct - Pittston PA FGA251023-4/FGA251206-4/FGA251236-2 (48 Crates)…"
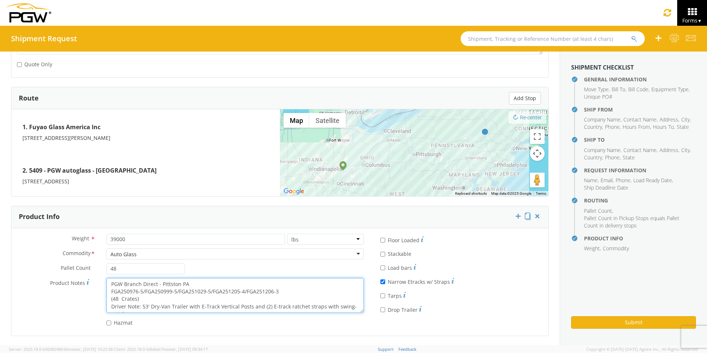
scroll to position [7, 0]
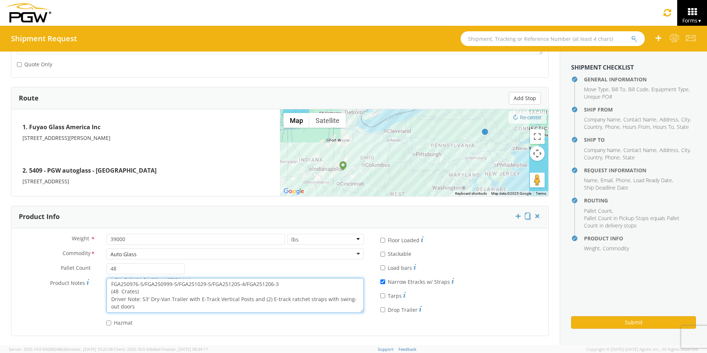
drag, startPoint x: 109, startPoint y: 283, endPoint x: 289, endPoint y: 309, distance: 181.1
click at [289, 309] on textarea "PGW Branch Direct - Pittston PA FGA250976-5/FGA250999-5/FGA251029-5/FGA251205-4…" at bounding box center [234, 295] width 257 height 35
paste textarea "1023-4/FGA251206-4/FGA251236-2"
type textarea "PGW Branch Direct - Pittston PA FGA251023-4/FGA251206-4/FGA251236-2 (48 Crates)…"
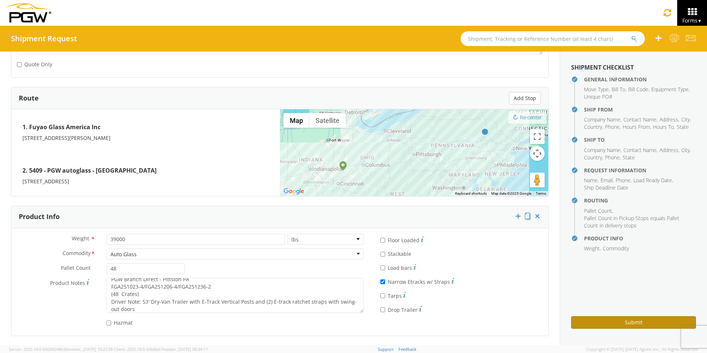
click at [594, 318] on button "Submit" at bounding box center [633, 322] width 125 height 13
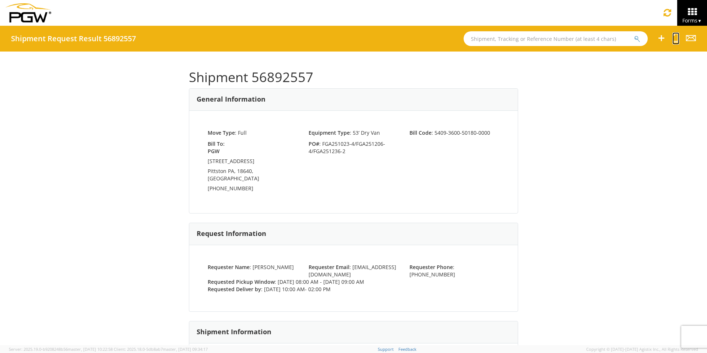
click at [677, 38] on icon at bounding box center [675, 38] width 7 height 9
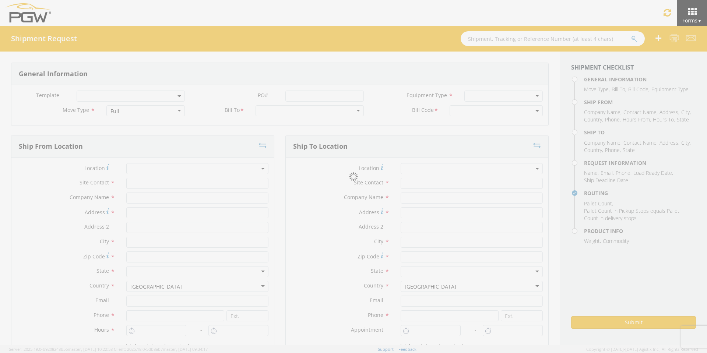
select select
type input "ARG Warehouse"
type input "Fuyao Glass America Inc"
type input "[STREET_ADDRESS][PERSON_NAME]"
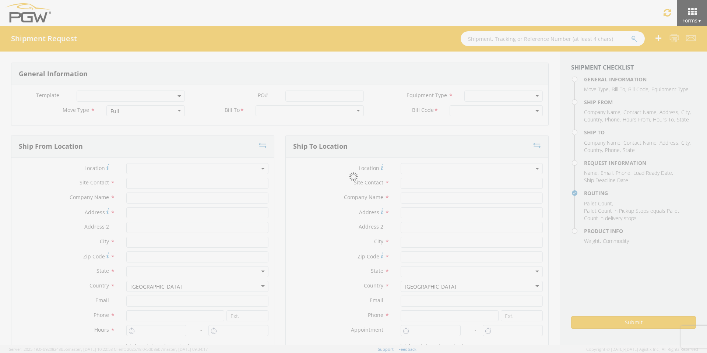
type input "Attn: 2601 ARG Warehouse"
type input "Moraine"
type input "45439"
type input "[EMAIL_ADDRESS][DOMAIN_NAME]"
type input "9374965777"
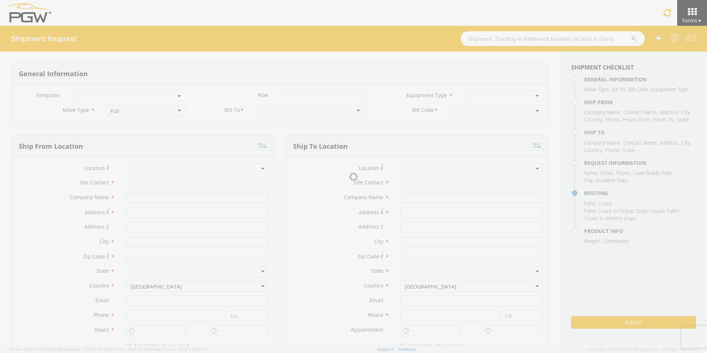
type input "4004"
type input "8:00 AM"
type input "9:00 AM"
type input "5409 Branch Manager"
type input "5409 - PGW autoglass - Scranton"
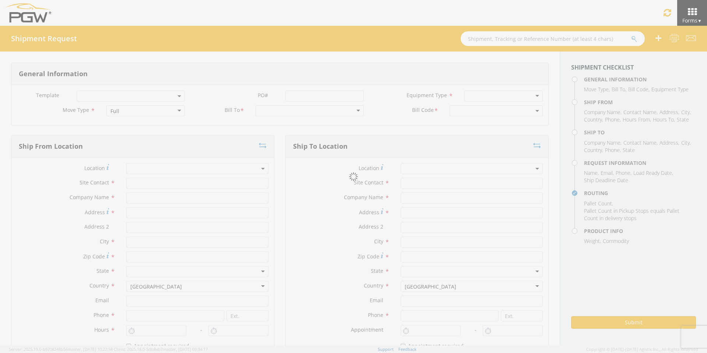
type input "[STREET_ADDRESS]"
type input "Pittston"
type input "18640"
type input "[EMAIL_ADDRESS][DOMAIN_NAME]"
type input "[PHONE_NUMBER]"
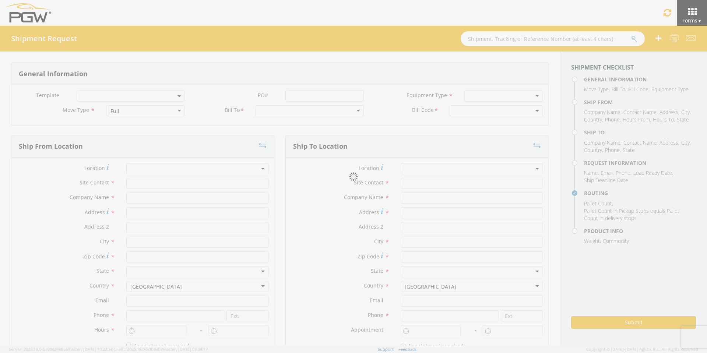
type input "10:00 AM"
type input "2:00 PM"
type input "[PERSON_NAME]"
type input "[EMAIL_ADDRESS][DOMAIN_NAME]"
checkbox input "true"
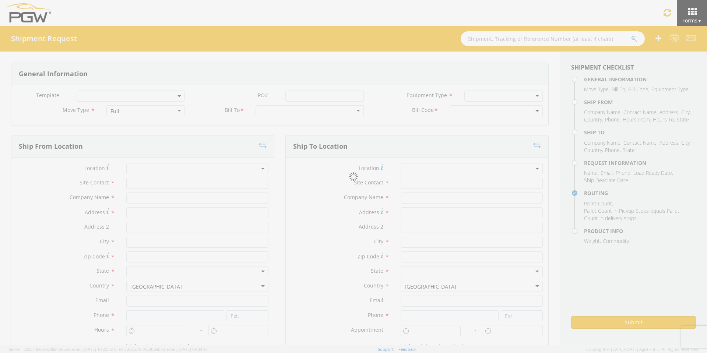
type input "[PHONE_NUMBER]"
type textarea "PGW Branch Direct - Pittston PA FGA251023-4/FGA251206-4/FGA251236-2 (48 Crates)…"
type textarea "NO LTL Appt unless noted, ALL Truckload APPT Reqd."
type input "39000"
type input "48"
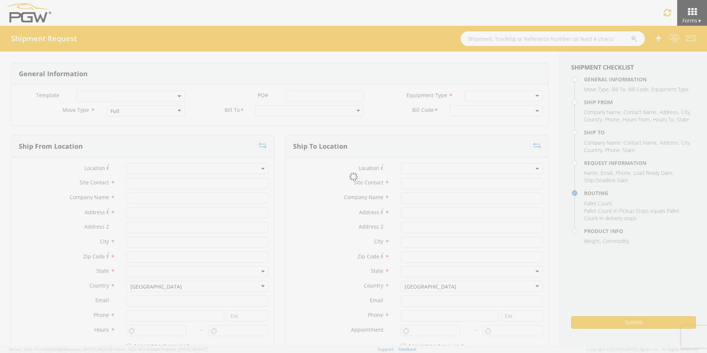
type textarea "PGW Branch Direct - Pittston PA FGA251023-4/FGA251206-4/FGA251236-2 (48 Crates)…"
checkbox input "true"
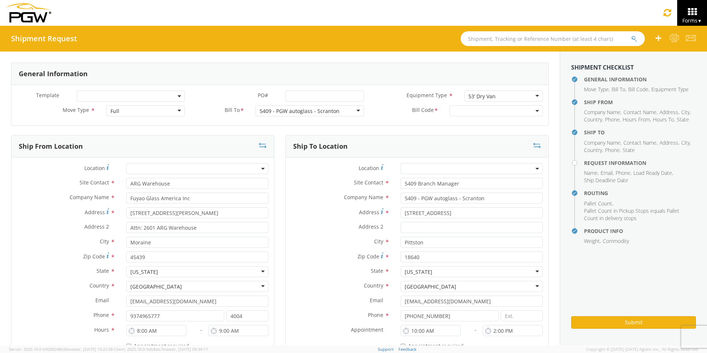
select select "5409-3600-50180-0000"
select select "61931"
click at [289, 93] on input "PO# *" at bounding box center [324, 96] width 78 height 11
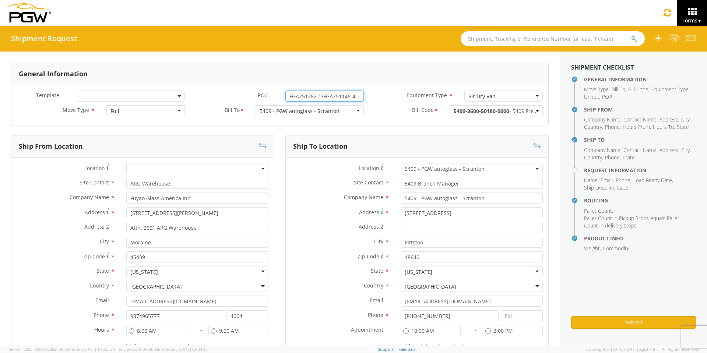
drag, startPoint x: 355, startPoint y: 95, endPoint x: 228, endPoint y: 89, distance: 127.9
click at [228, 89] on div "Template * PO# * FGA251282-1/FGA251146-4 Equipment Type * 53’ Dry Van 53’ Dry V…" at bounding box center [279, 105] width 537 height 40
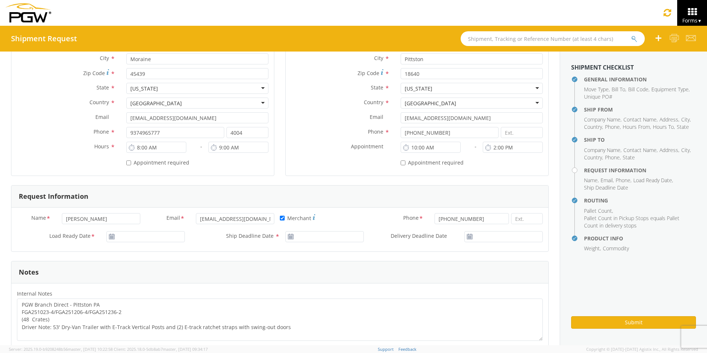
scroll to position [184, 0]
type input "FGA251282-1/FGA251146-4"
click at [134, 235] on input "[DATE]" at bounding box center [145, 235] width 78 height 11
click at [169, 201] on td "25" at bounding box center [171, 200] width 13 height 11
type input "[DATE]"
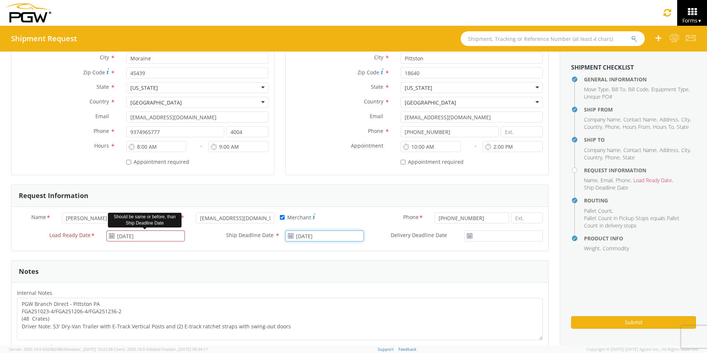
click at [314, 240] on input "[DATE]" at bounding box center [324, 235] width 78 height 11
click at [347, 200] on td "25" at bounding box center [350, 200] width 13 height 11
type input "[DATE]"
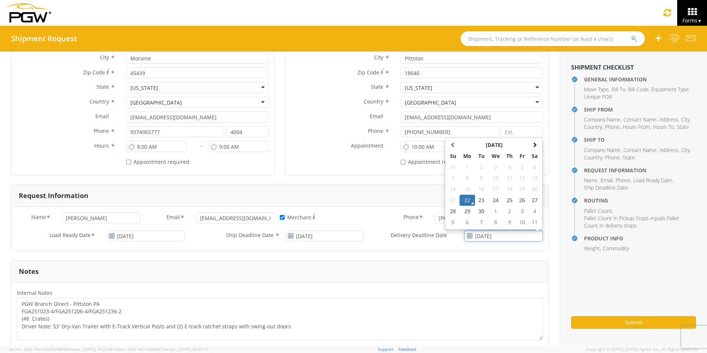
click at [489, 235] on input "[DATE]" at bounding box center [503, 235] width 78 height 11
click at [503, 202] on td "25" at bounding box center [509, 200] width 13 height 11
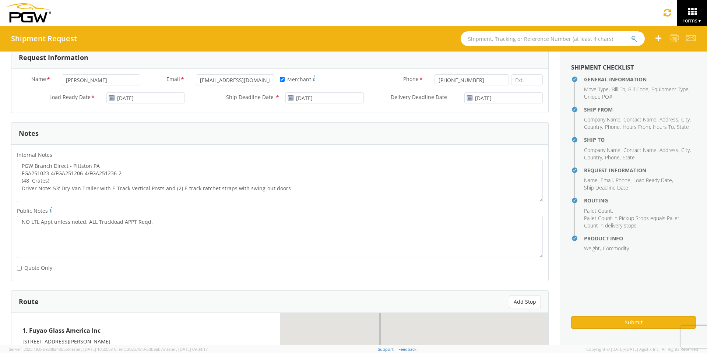
scroll to position [368, 0]
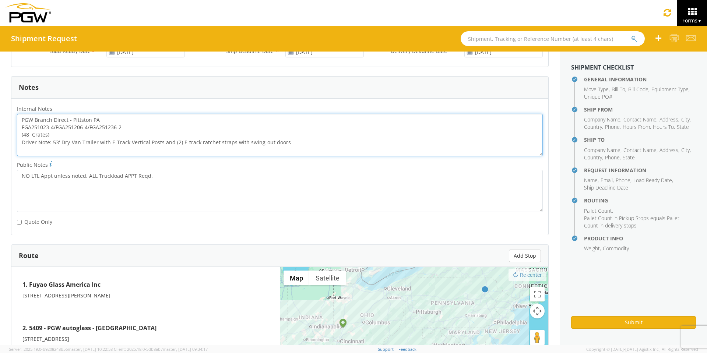
drag, startPoint x: 123, startPoint y: 128, endPoint x: 18, endPoint y: 128, distance: 105.3
click at [18, 128] on textarea "PGW Branch Direct - Pittston PA FGA251023-4/FGA251206-4/FGA251236-2 (48 Crates)…" at bounding box center [280, 135] width 526 height 42
paste textarea "282-1/FGA251146-4"
click at [24, 120] on textarea "PGW Branch Direct - Pittston PA FGA251282-1/FGA251146-4 (48 Crates) Driver Note…" at bounding box center [280, 135] width 526 height 42
drag, startPoint x: 20, startPoint y: 118, endPoint x: 306, endPoint y: 152, distance: 287.7
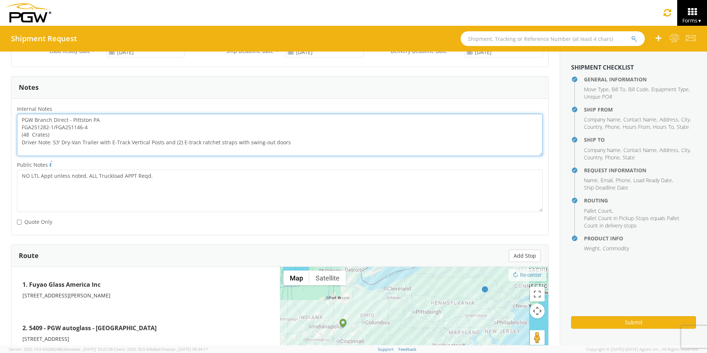
click at [306, 152] on textarea "PGW Branch Direct - Pittston PA FGA251282-1/FGA251146-4 (48 Crates) Driver Note…" at bounding box center [280, 135] width 526 height 42
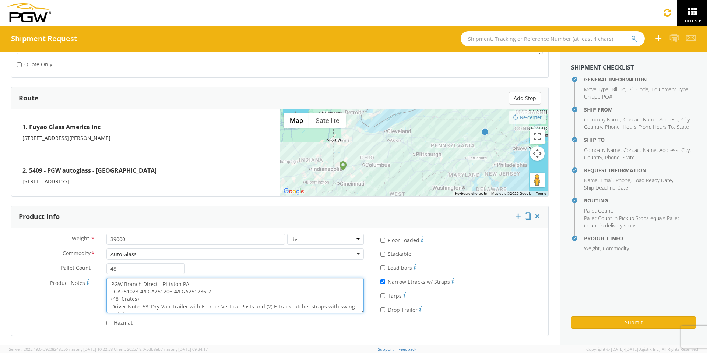
scroll to position [7, 0]
drag, startPoint x: 109, startPoint y: 282, endPoint x: 344, endPoint y: 321, distance: 238.5
click at [344, 321] on div "Weight * 39000 lbs kgs Commodity * Auto Glass Auto Glass Adhesives / Glues Aqua…" at bounding box center [190, 282] width 358 height 96
paste textarea "282-1/FGA251146-4"
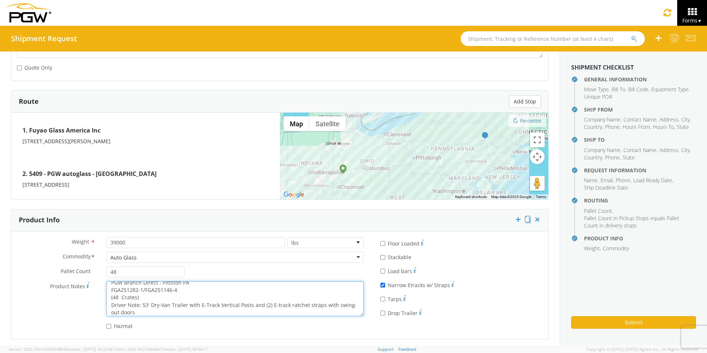
scroll to position [526, 0]
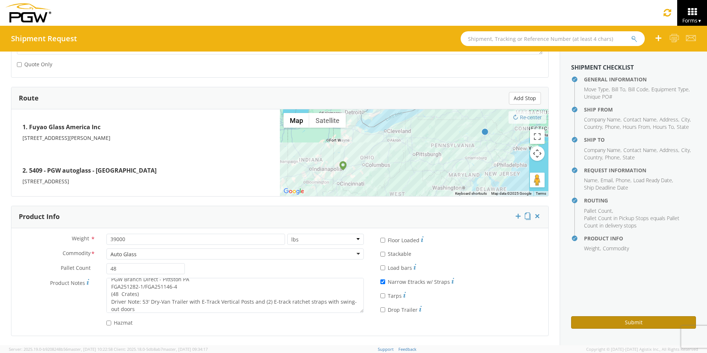
click at [636, 321] on button "Submit" at bounding box center [633, 322] width 125 height 13
